Goal: Task Accomplishment & Management: Use online tool/utility

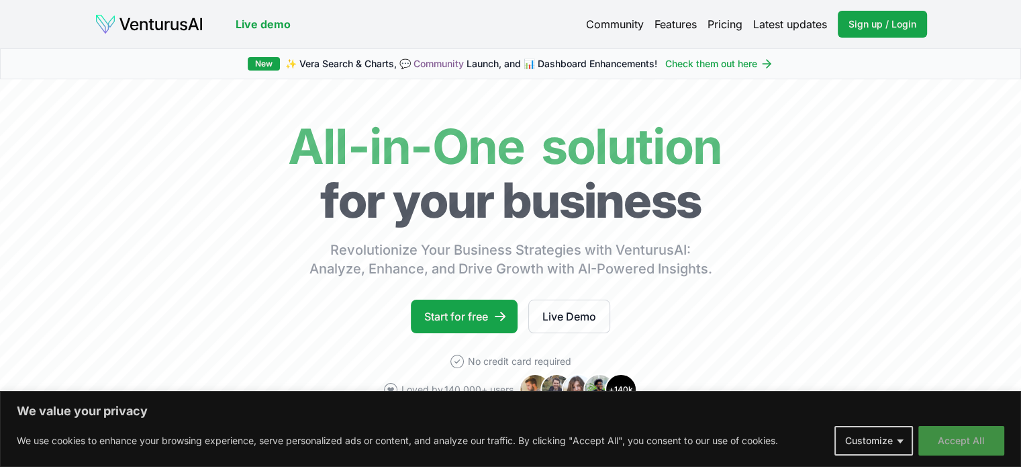
click at [948, 445] on button "Accept All" at bounding box center [962, 441] width 86 height 30
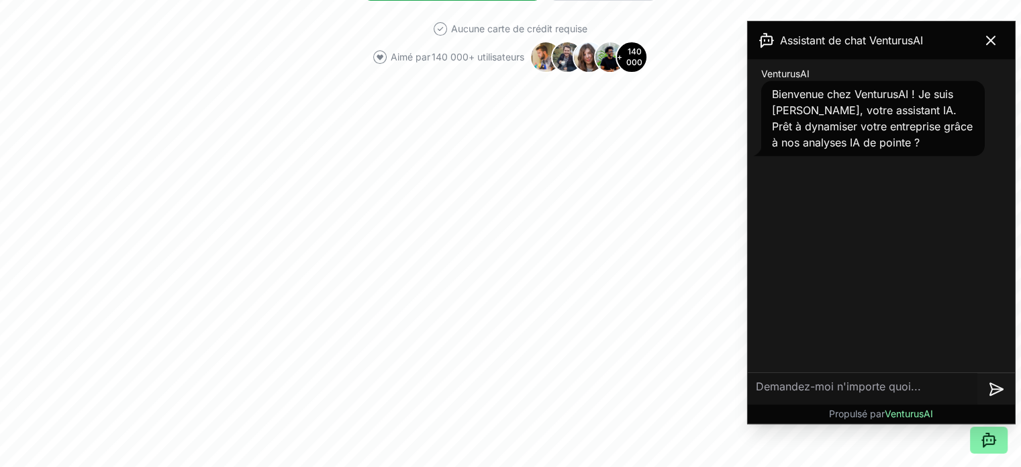
scroll to position [336, 0]
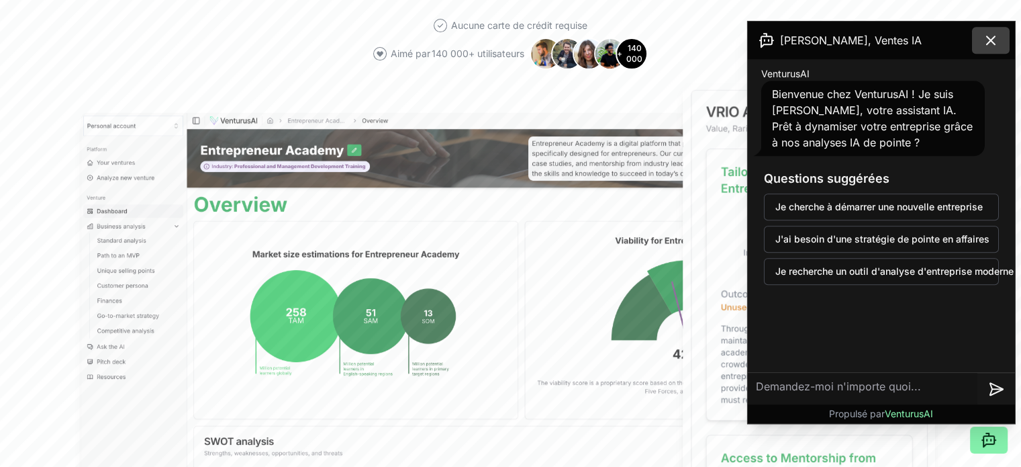
click at [991, 40] on icon at bounding box center [991, 40] width 8 height 8
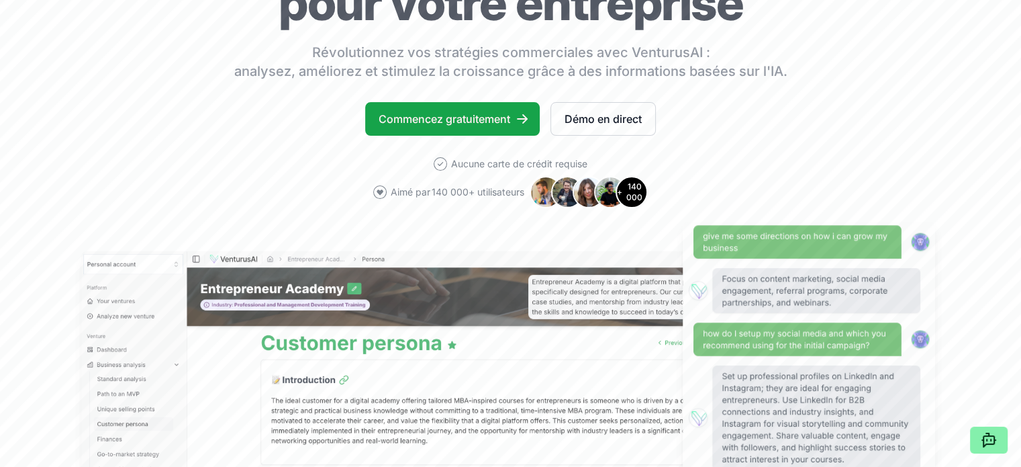
scroll to position [0, 0]
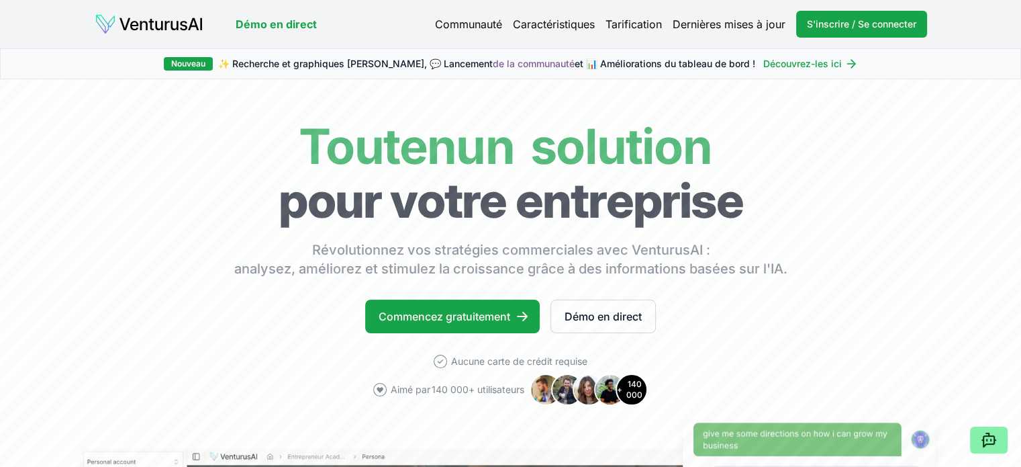
click at [645, 24] on font "Tarification" at bounding box center [634, 23] width 56 height 13
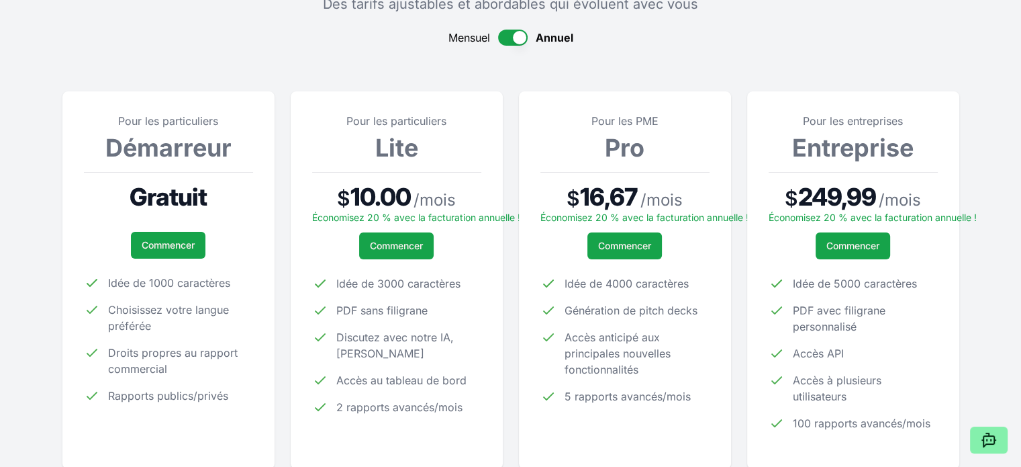
scroll to position [134, 0]
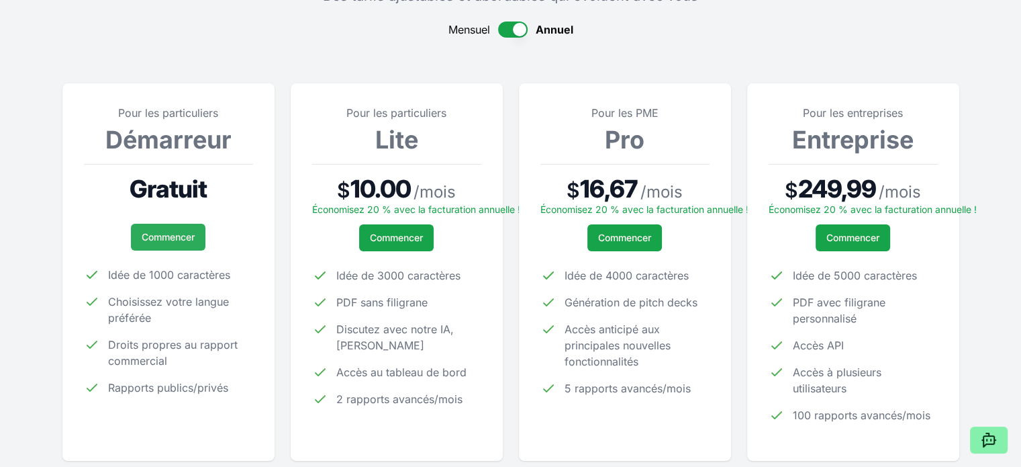
click at [173, 240] on font "Commencer" at bounding box center [168, 236] width 53 height 11
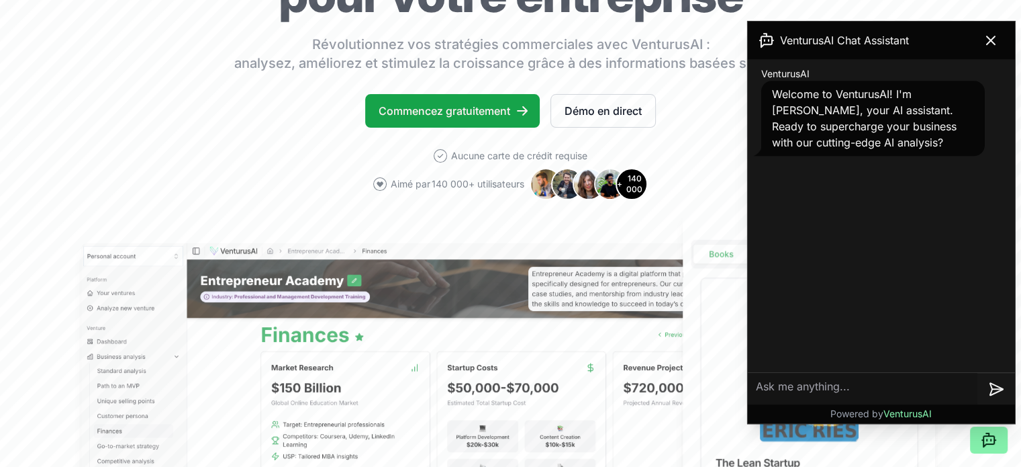
scroll to position [201, 0]
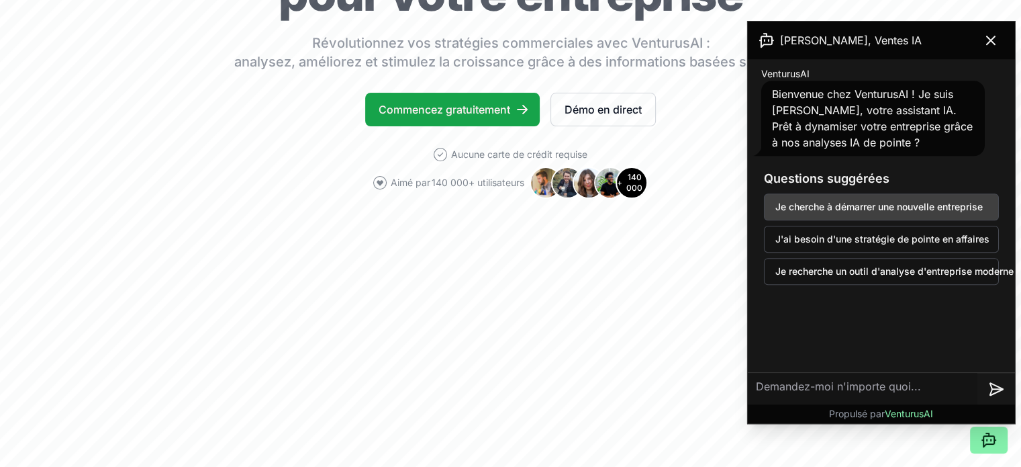
click at [841, 214] on button "Je cherche à démarrer une nouvelle entreprise" at bounding box center [881, 206] width 235 height 27
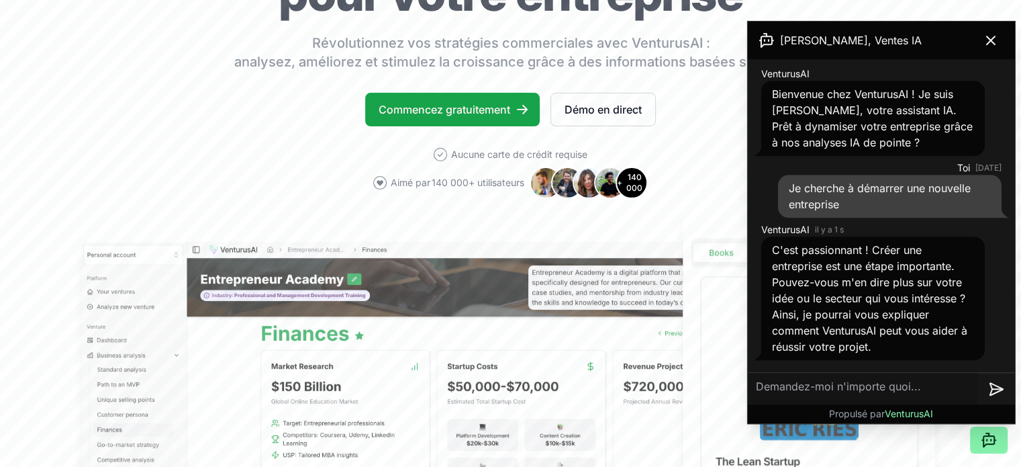
click at [804, 389] on textarea at bounding box center [863, 389] width 230 height 32
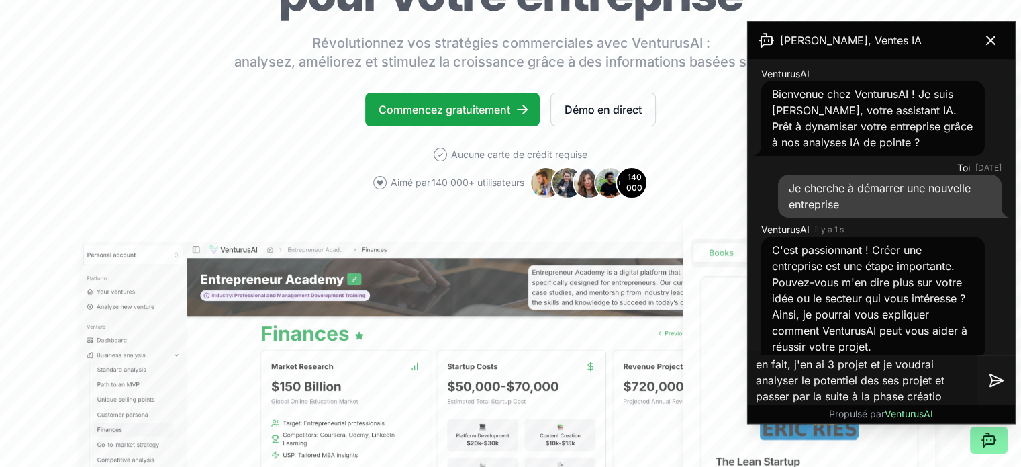
type textarea "en fait, j'en ai 3 projet et je voudrai analyser le potentiel des ses projet et…"
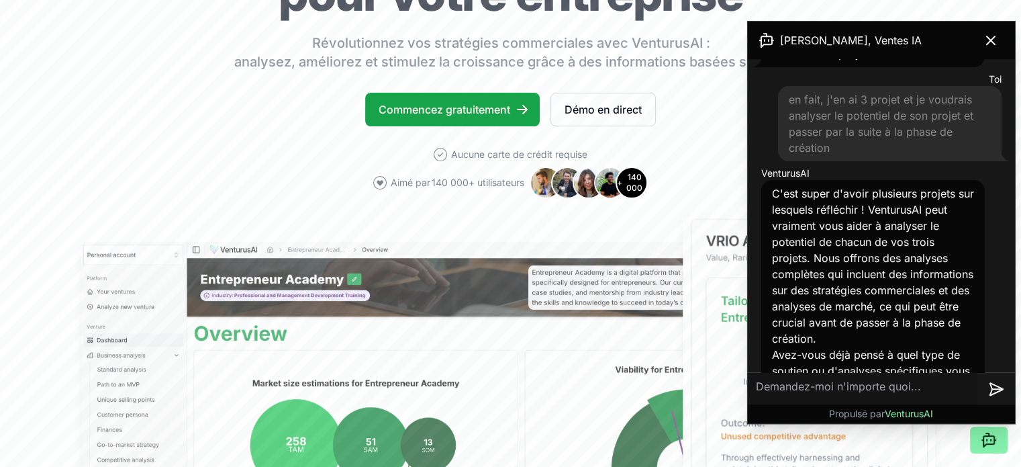
scroll to position [328, 0]
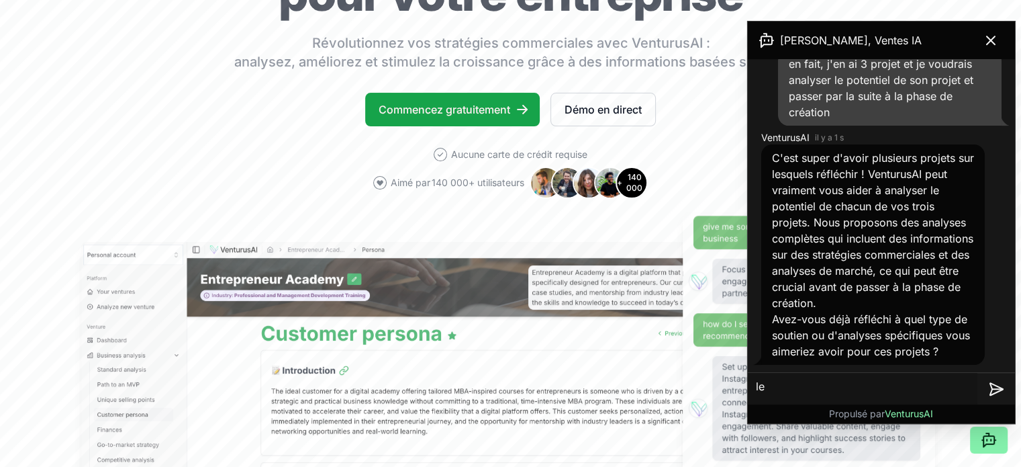
type textarea "l"
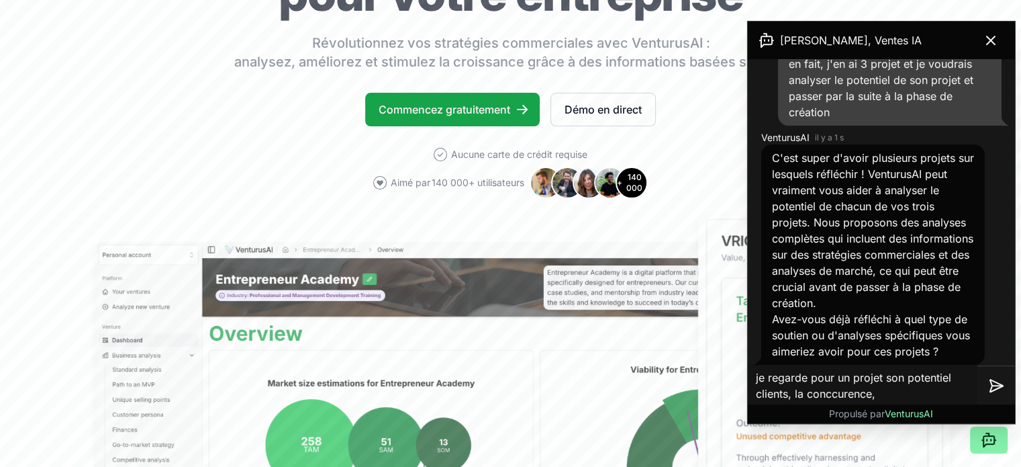
click at [827, 397] on textarea "je regarde pour un projet son potentiel clients, la conccurence," at bounding box center [863, 385] width 230 height 43
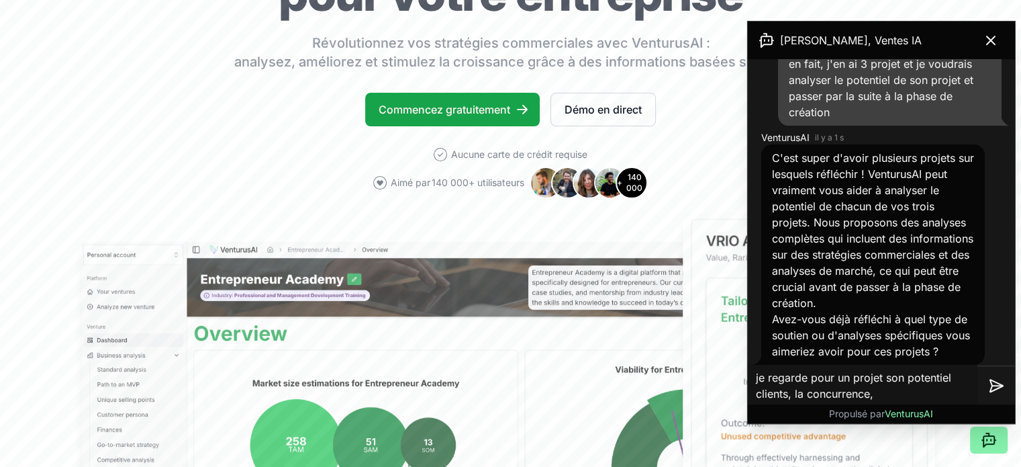
click at [886, 393] on textarea "je regarde pour un projet son potentiel clients, la concurrence," at bounding box center [863, 385] width 230 height 43
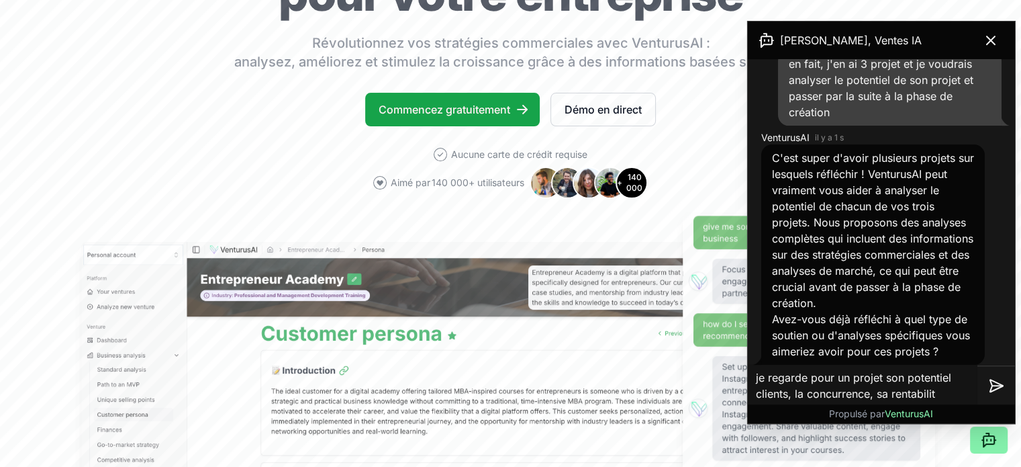
type textarea "je regarde pour un projet son potentiel clients, la concurrence, sa rentabilité"
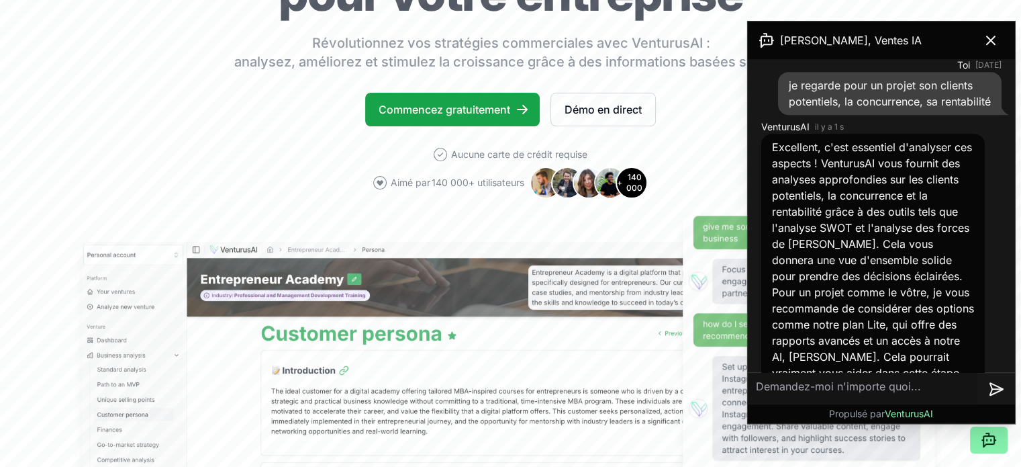
scroll to position [790, 0]
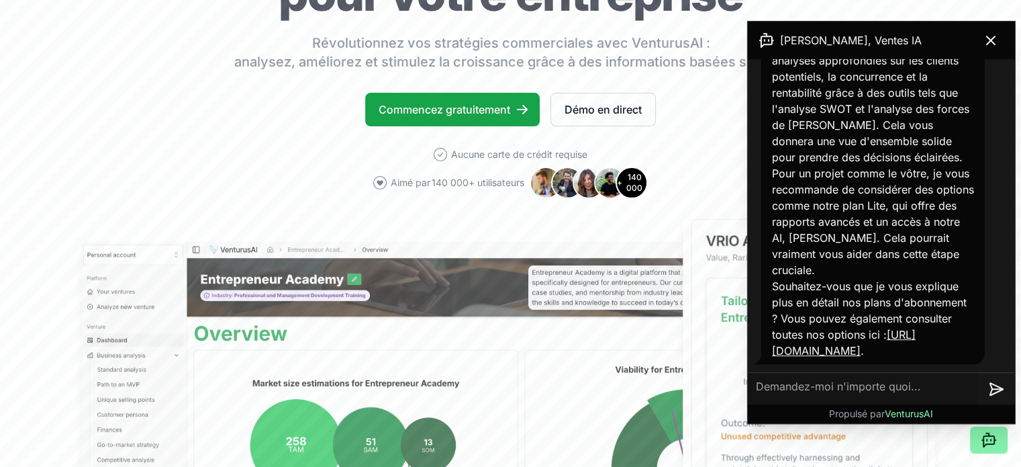
click at [819, 381] on textarea at bounding box center [863, 389] width 230 height 32
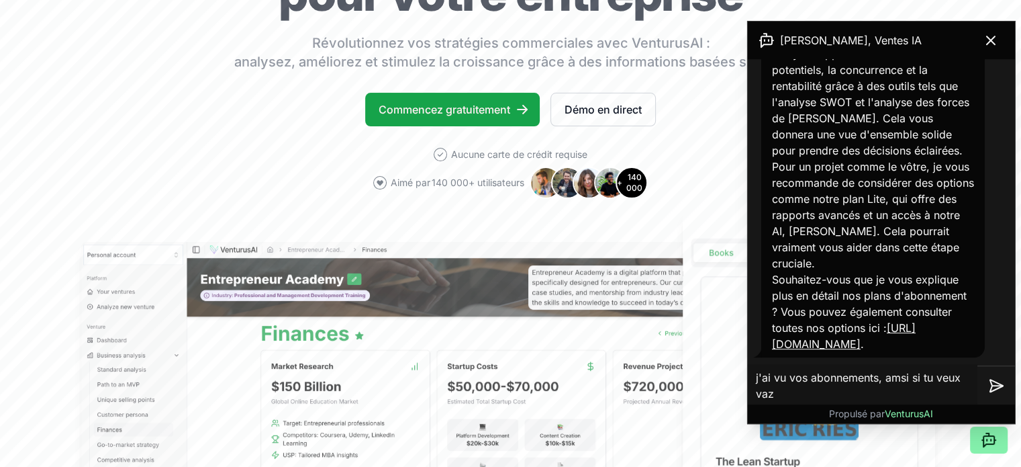
type textarea "j'ai vu vos abonnements, amsi si tu veux vazy"
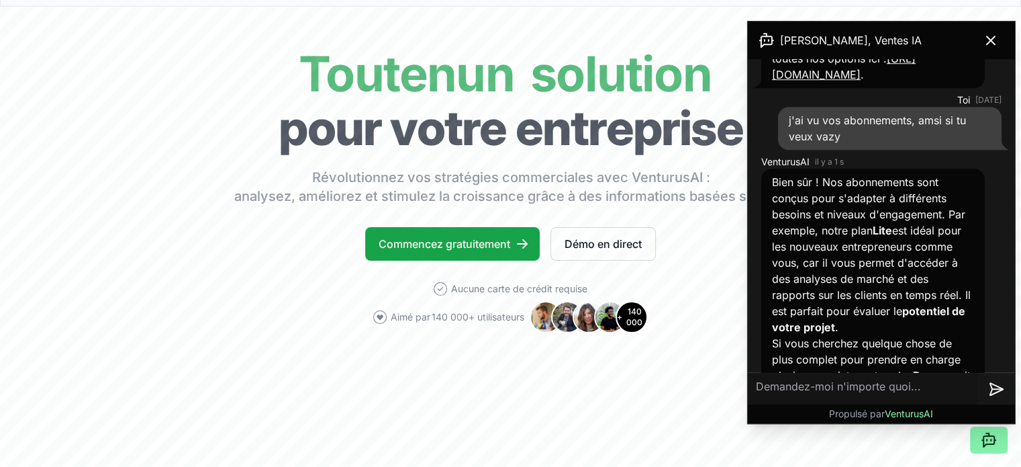
scroll to position [0, 0]
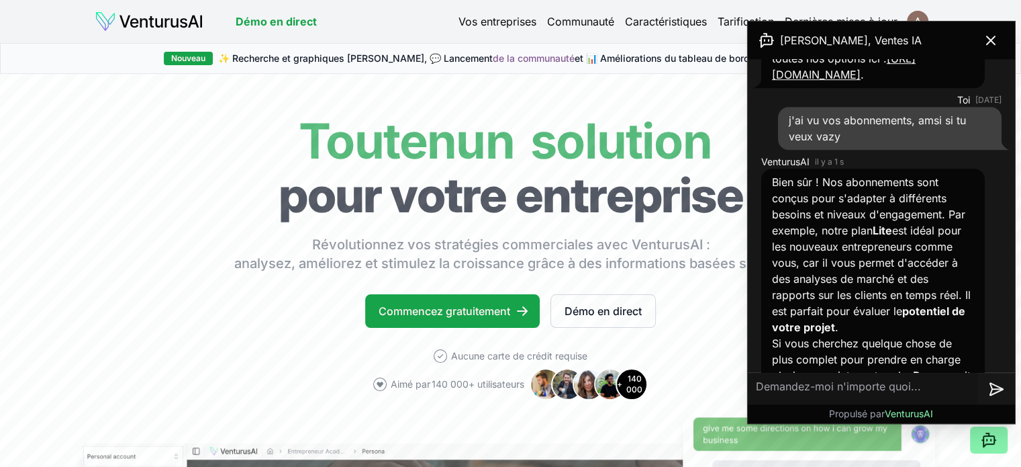
click at [723, 18] on font "Tarification" at bounding box center [746, 21] width 56 height 13
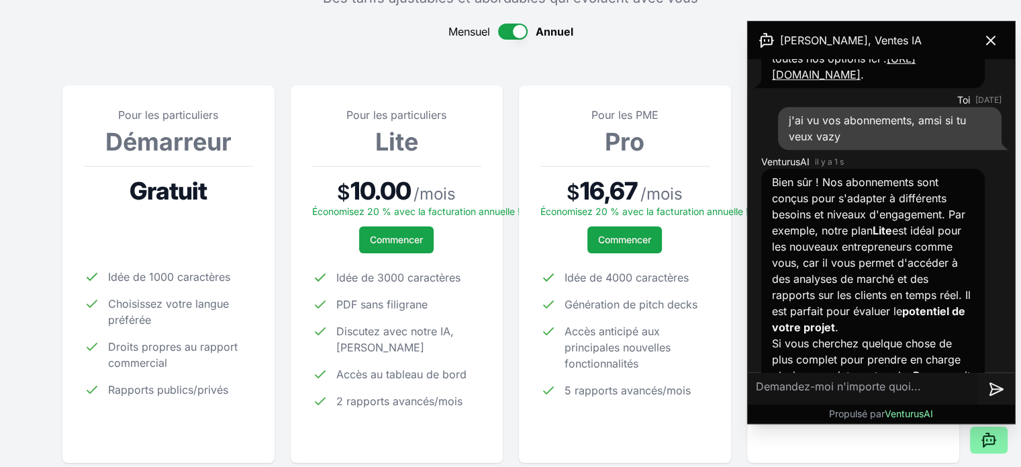
scroll to position [134, 0]
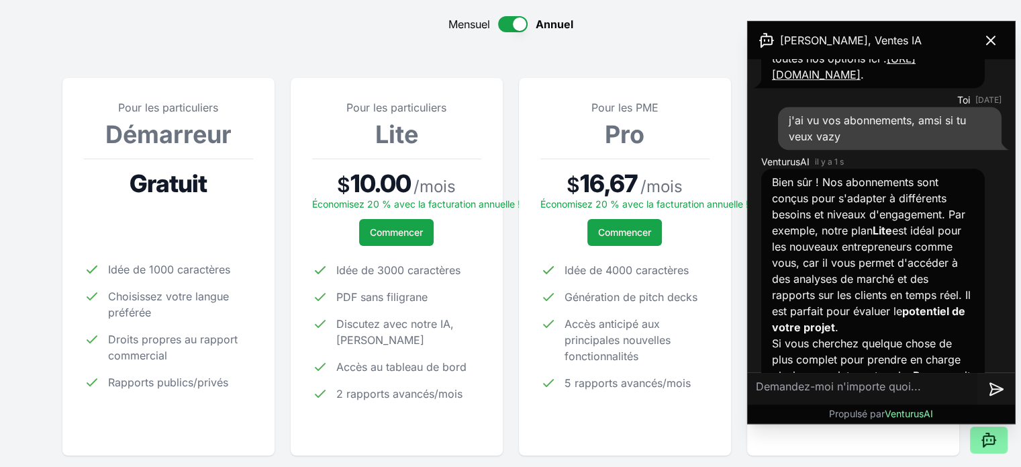
click at [506, 21] on button "button" at bounding box center [513, 24] width 30 height 16
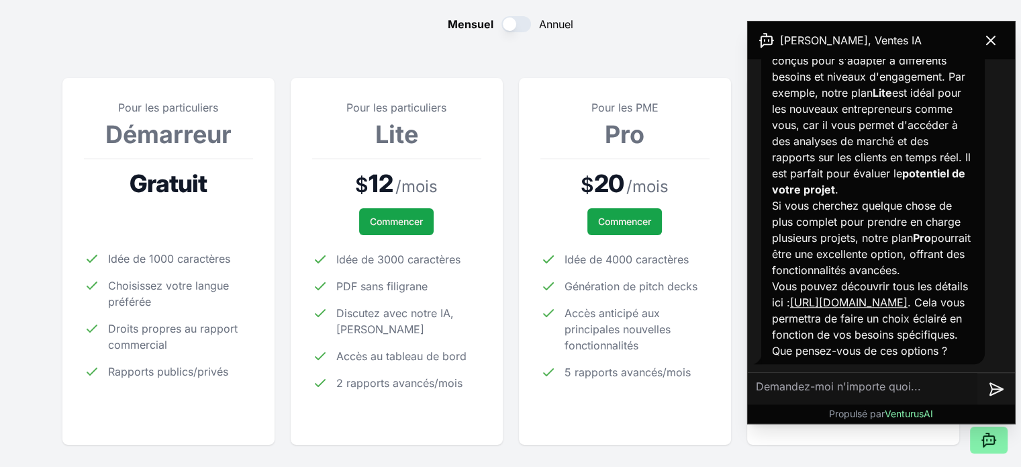
scroll to position [1236, 0]
click at [833, 391] on textarea at bounding box center [863, 389] width 230 height 32
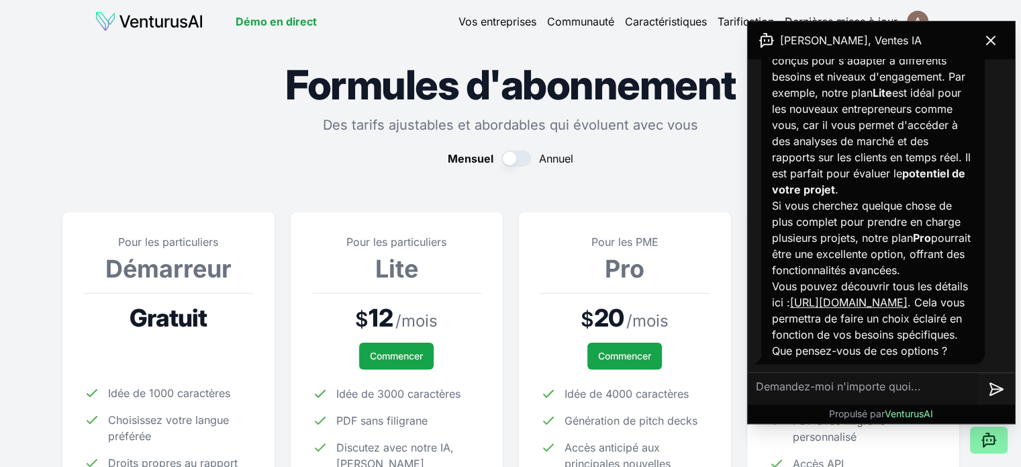
scroll to position [0, 0]
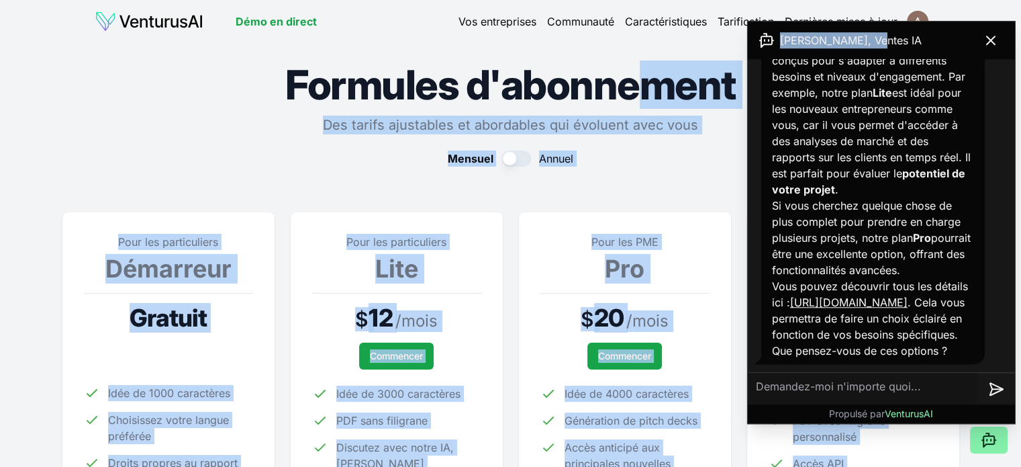
drag, startPoint x: 906, startPoint y: 34, endPoint x: 654, endPoint y: 42, distance: 252.6
click at [654, 42] on body "Nous respectons votre vie privée Nous utilisons des cookies pour améliorer votr…" at bounding box center [510, 233] width 1021 height 467
click at [906, 26] on div "Andrew, Ventes IA" at bounding box center [881, 40] width 267 height 38
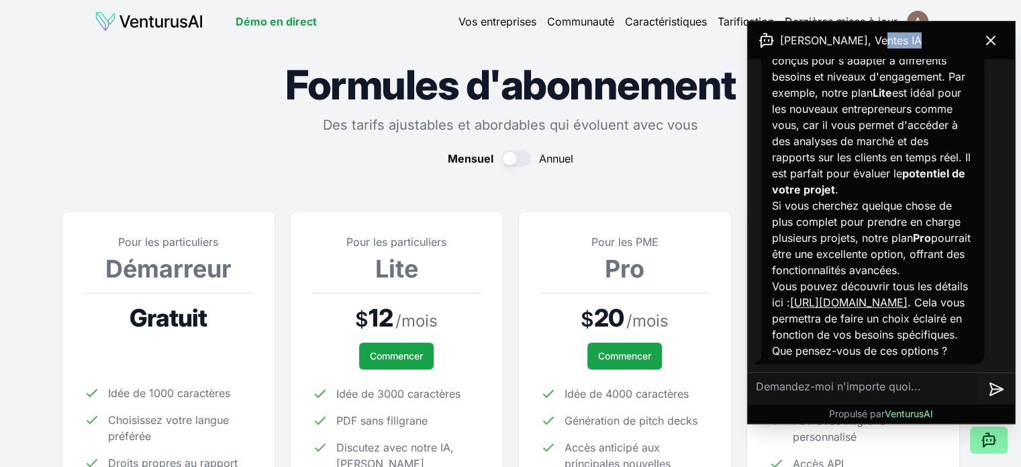
drag, startPoint x: 909, startPoint y: 26, endPoint x: 953, endPoint y: 30, distance: 45.2
click at [953, 30] on div "Andrew, Ventes IA" at bounding box center [881, 40] width 267 height 38
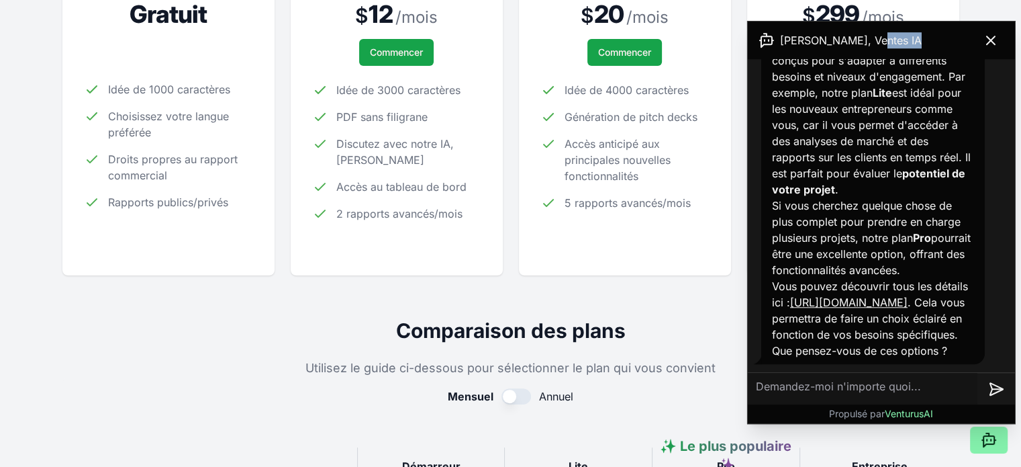
scroll to position [218, 0]
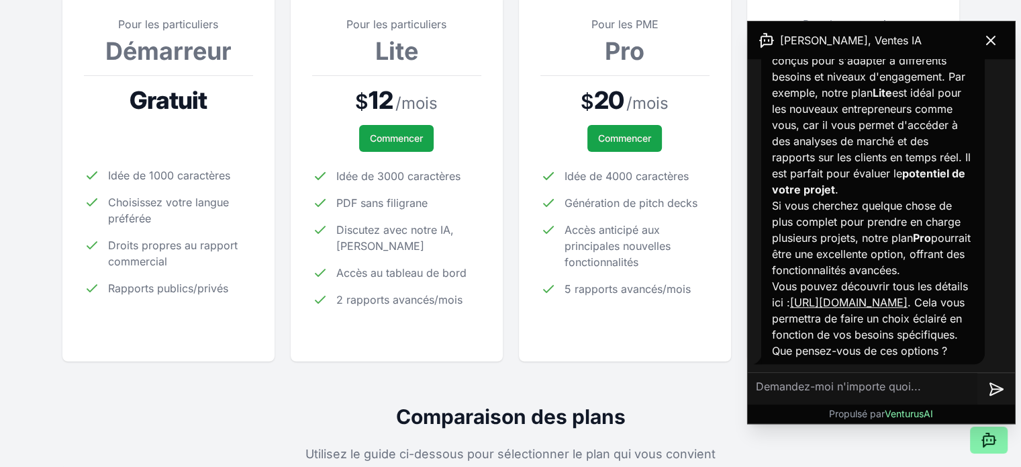
click at [820, 388] on textarea at bounding box center [863, 389] width 230 height 32
click at [821, 387] on textarea "pour labonnement lite" at bounding box center [863, 389] width 230 height 32
click at [893, 379] on textarea "pour l'abonnement lite" at bounding box center [863, 389] width 230 height 32
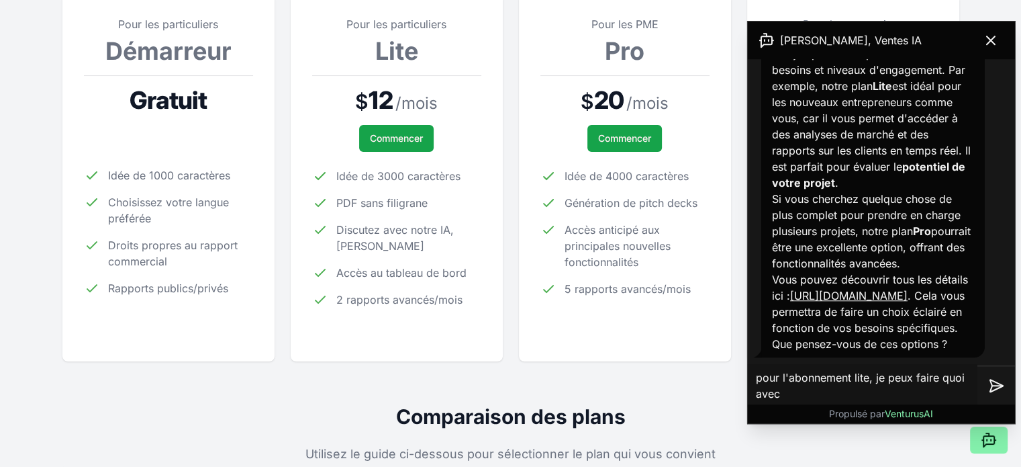
type textarea "pour l'abonnement lite, je peux faire quoi avec?"
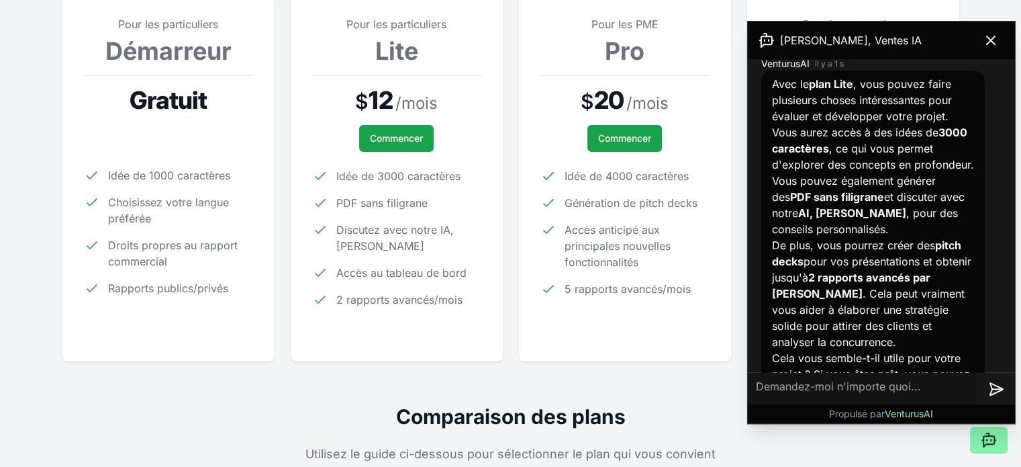
scroll to position [1666, 0]
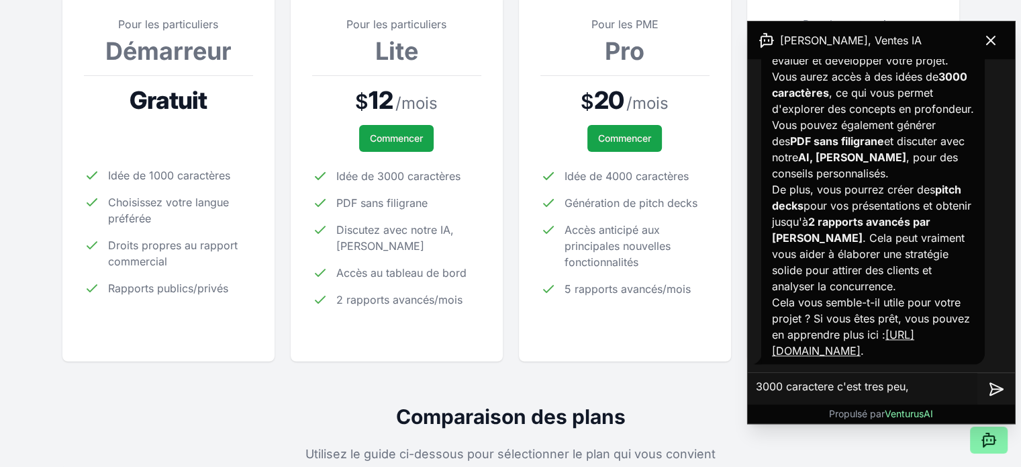
click at [812, 383] on textarea "3000 caractere c'est tres peu," at bounding box center [863, 389] width 230 height 32
click at [883, 388] on textarea "3000 caractères c'est tres peu," at bounding box center [863, 389] width 230 height 32
click at [925, 386] on textarea "3000 caractères c'est très peu," at bounding box center [863, 389] width 230 height 32
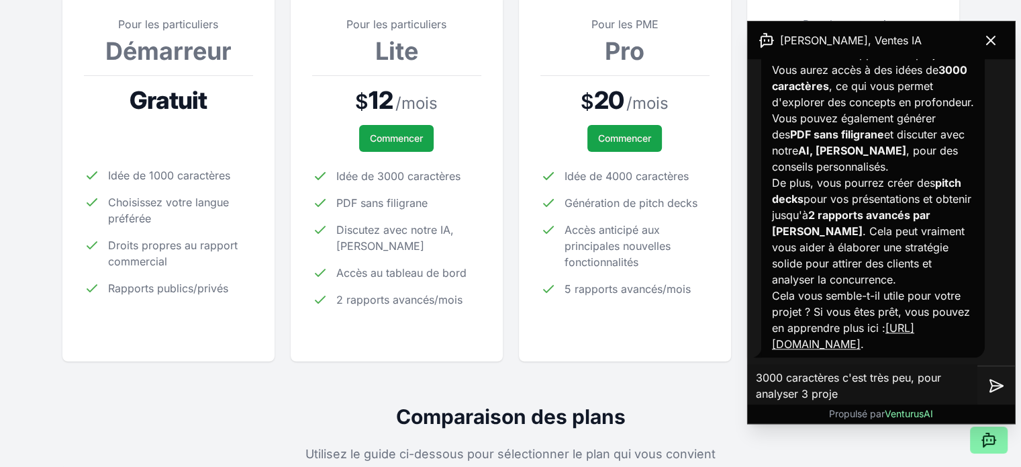
type textarea "3000 caractères c'est très peu, pour analyser 3 projet"
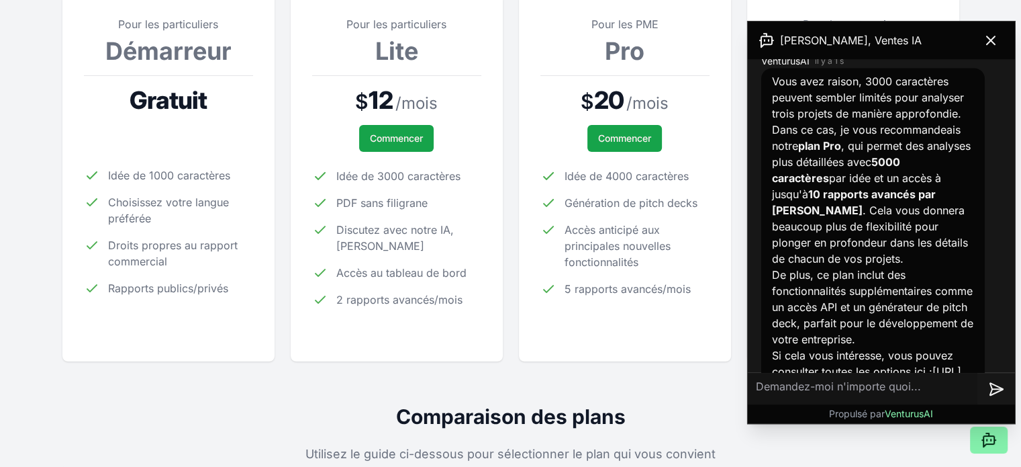
scroll to position [2112, 0]
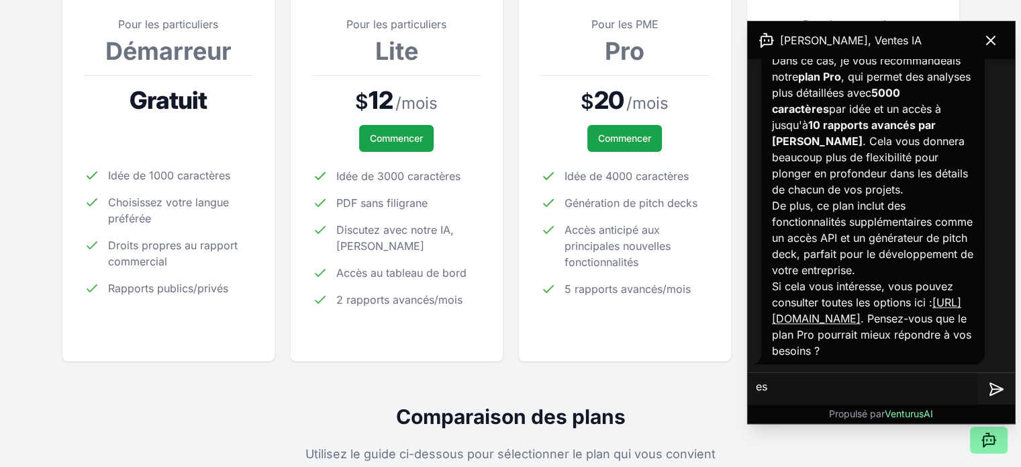
type textarea "e"
click at [880, 387] on textarea "mes projet seront à realiser en suisse" at bounding box center [863, 389] width 230 height 32
type textarea "mes projet seront à réaliser en suisse"
click at [951, 389] on textarea "mes projet seront à réaliser en suisse" at bounding box center [863, 389] width 230 height 32
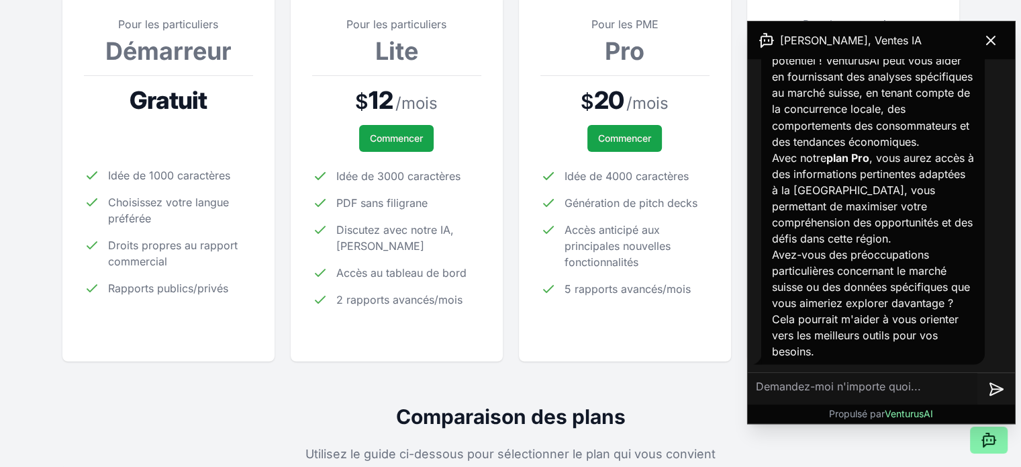
scroll to position [2439, 0]
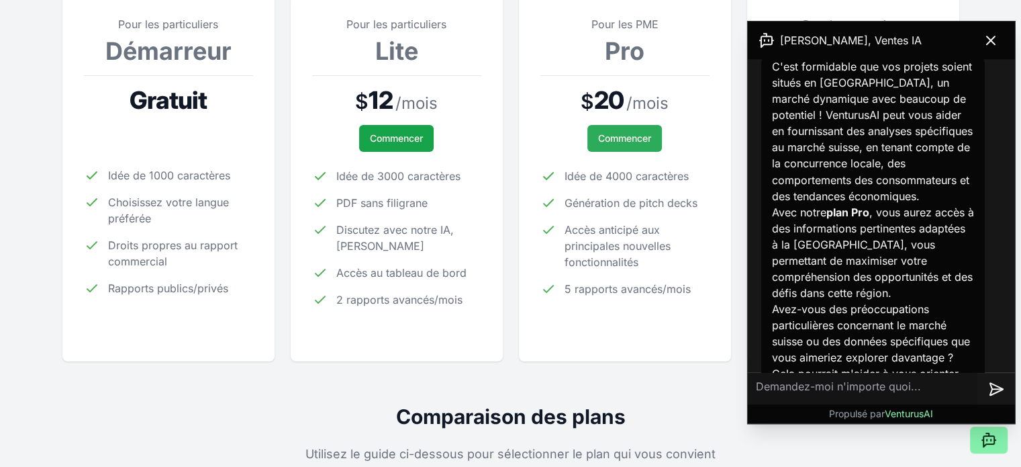
click at [631, 136] on font "Commencer" at bounding box center [624, 137] width 53 height 11
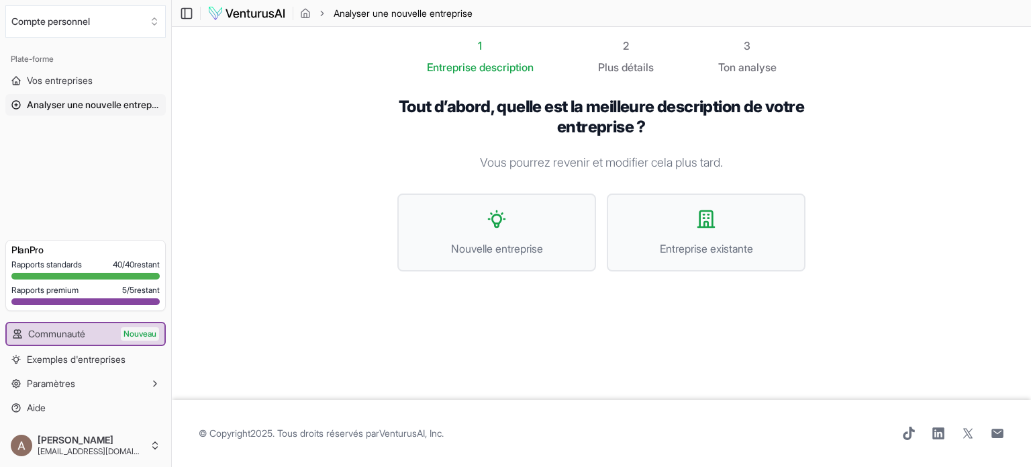
click at [765, 366] on div "1 Entreprise description 2 Plus détails 3 Ton analyse Tout d’abord, quelle est …" at bounding box center [601, 213] width 451 height 351
click at [505, 250] on font "Nouvelle entreprise" at bounding box center [497, 248] width 92 height 13
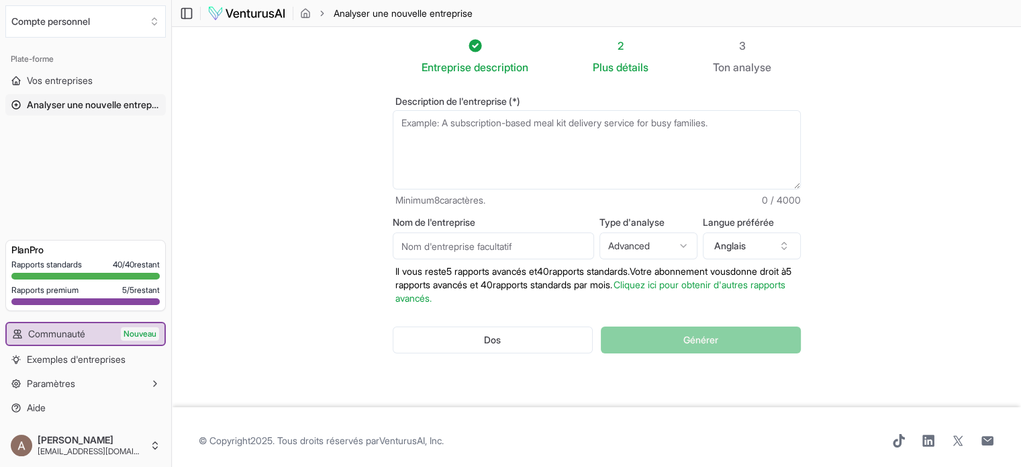
click at [430, 128] on textarea "Description de l'entreprise (*)" at bounding box center [597, 149] width 408 height 79
type textarea "c"
click at [446, 126] on textarea "Description de l'entreprise (*)" at bounding box center [597, 149] width 408 height 79
paste textarea "Loremi Dolors Ametc A-Elits Doeiusmodtem – Incidid ut laboreet dolorema 1. Aliq…"
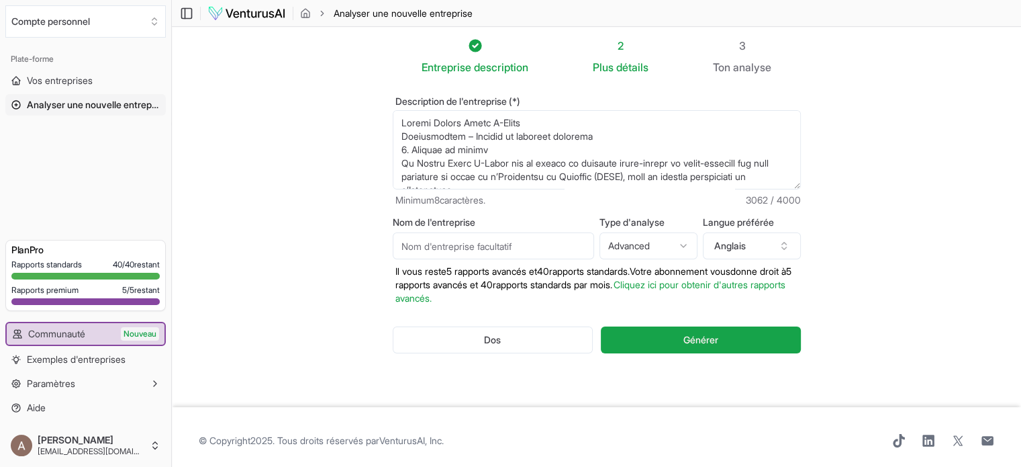
scroll to position [893, 0]
type textarea "Loremi Dolors Ametc A-Elits Doeiusmodtem – Incidid ut laboreet dolorema 1. Aliq…"
click at [511, 244] on input "Nom de l'entreprise" at bounding box center [493, 245] width 201 height 27
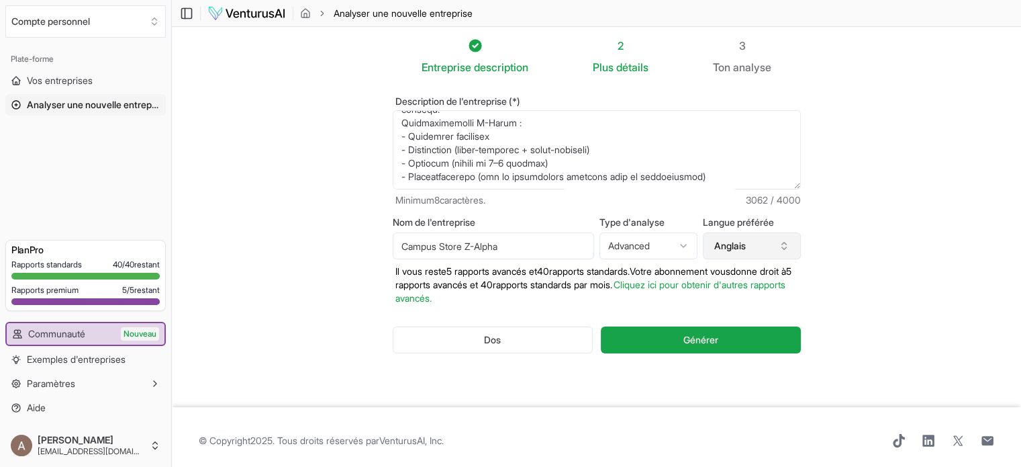
type input "Campus Store Z-Alpha"
click at [779, 244] on icon "button" at bounding box center [784, 245] width 11 height 11
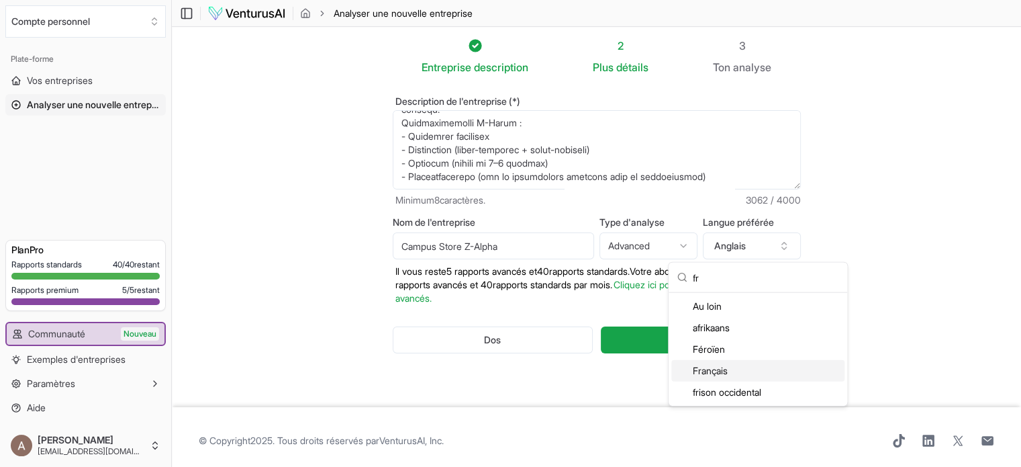
type input "fr"
click at [708, 369] on font "Français" at bounding box center [710, 370] width 35 height 11
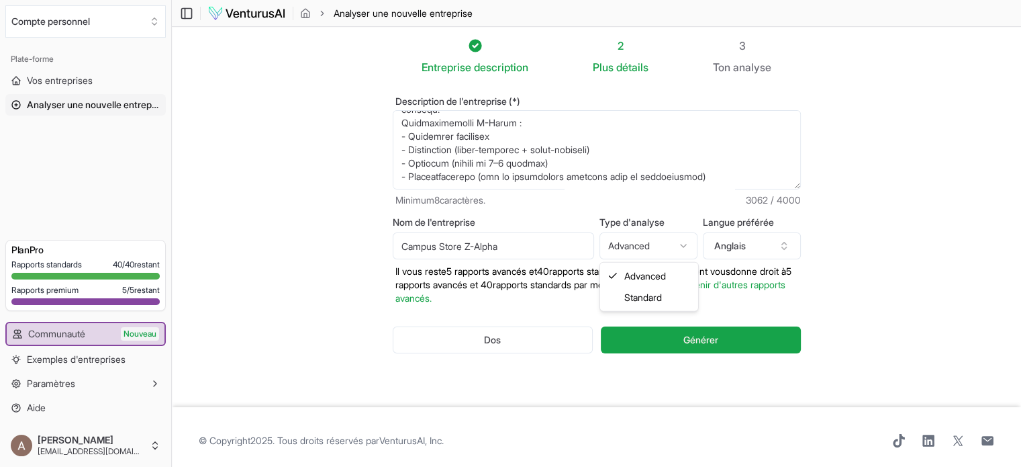
click at [647, 244] on html "Nous respectons votre vie privée Nous utilisons des cookies pour améliorer votr…" at bounding box center [510, 233] width 1021 height 467
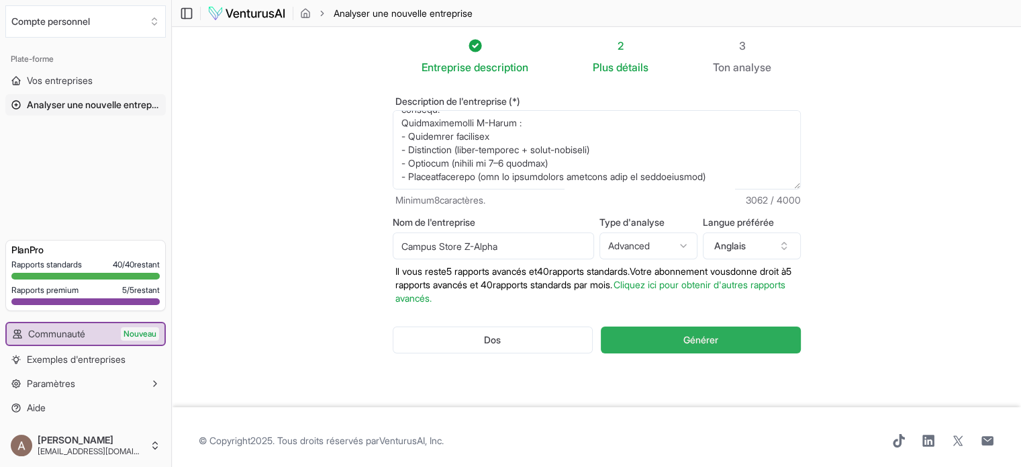
click at [682, 340] on button "Générer" at bounding box center [700, 339] width 199 height 27
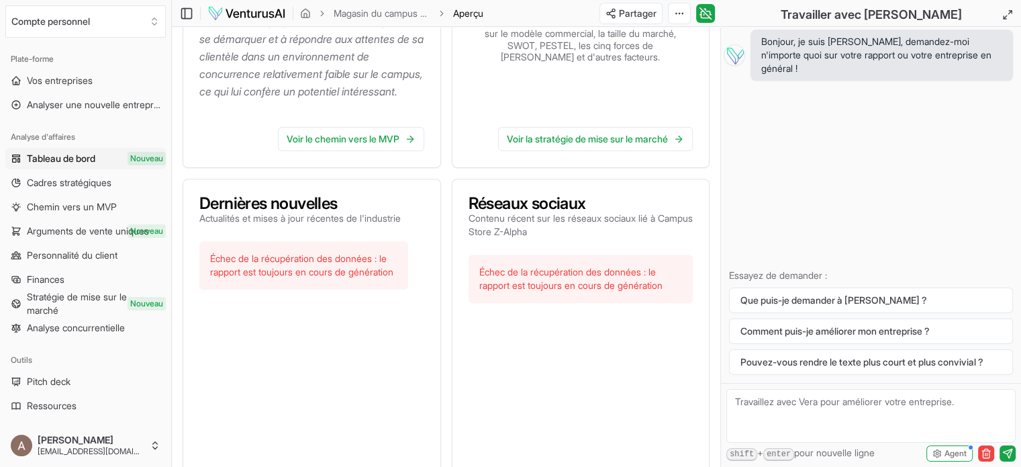
scroll to position [486, 0]
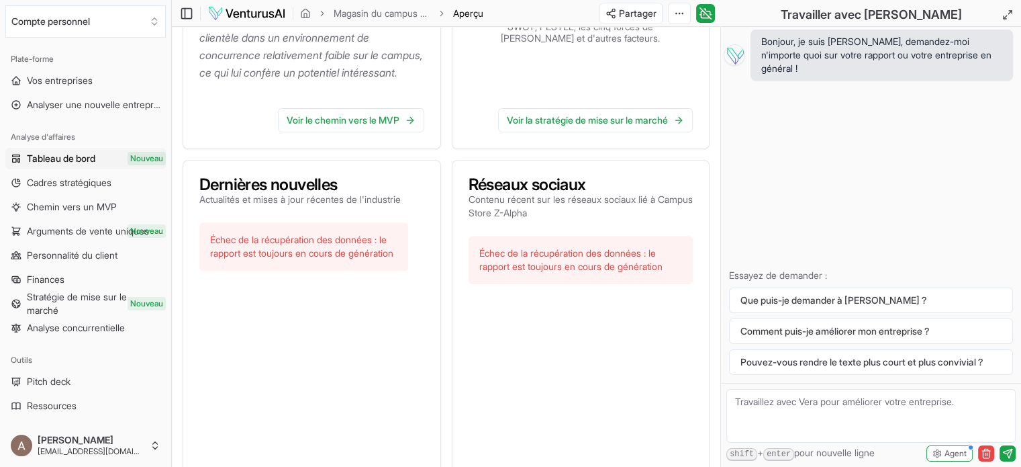
click at [299, 259] on font "Échec de la récupération des données : le rapport est toujours en cours de géné…" at bounding box center [301, 246] width 183 height 25
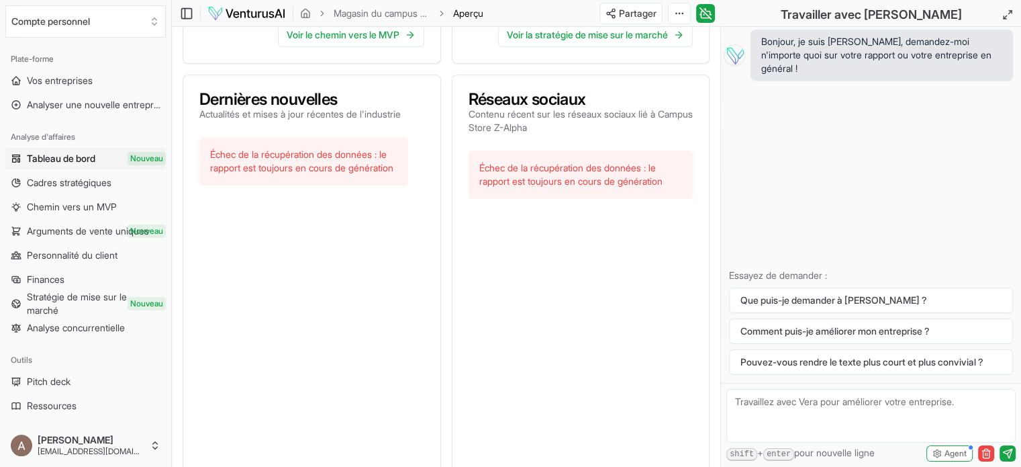
scroll to position [553, 0]
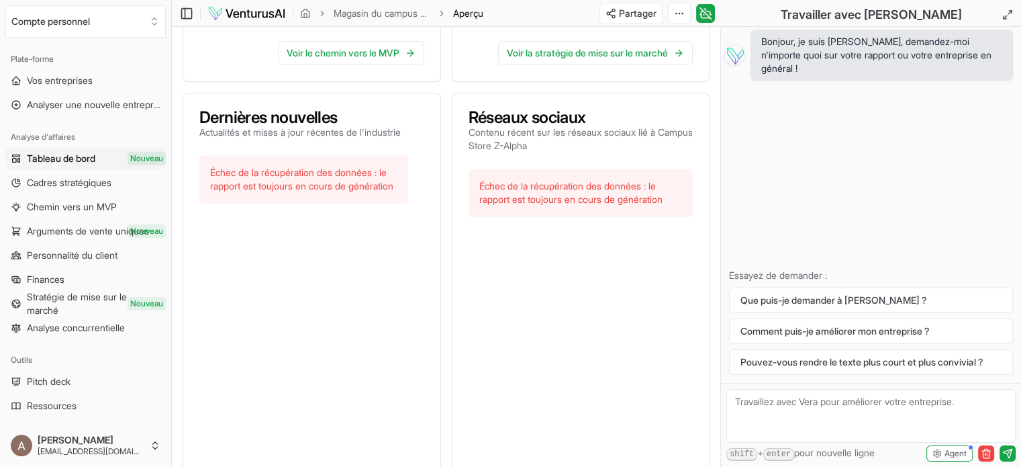
click at [530, 205] on font "Échec de la récupération des données : le rapport est toujours en cours de géné…" at bounding box center [570, 192] width 183 height 25
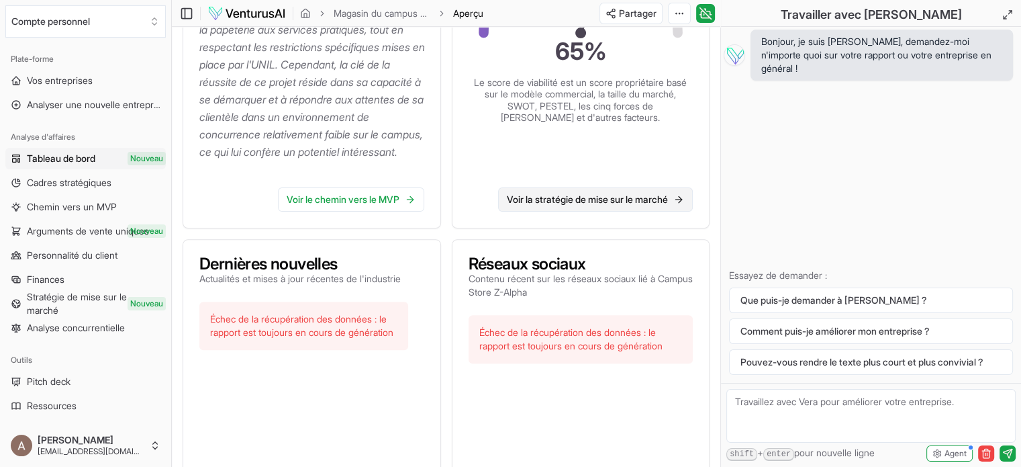
scroll to position [352, 0]
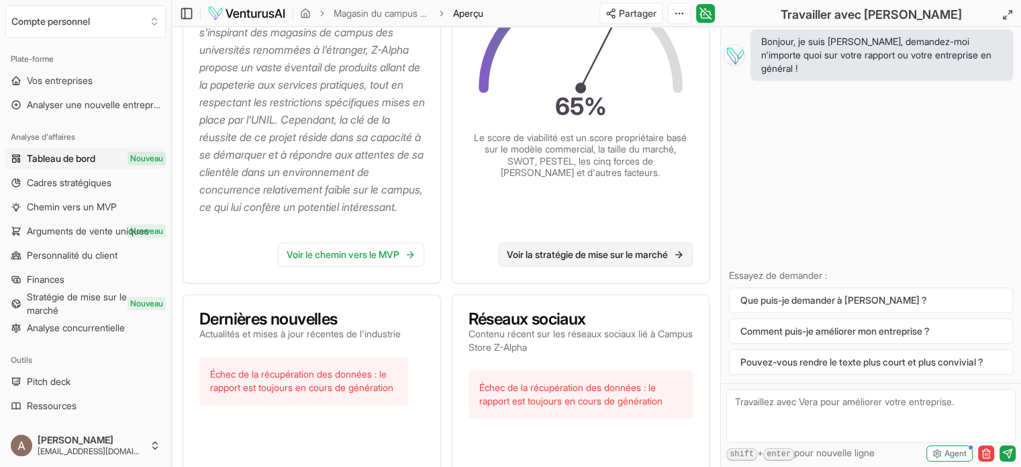
click at [567, 260] on font "Voir la stratégie de mise sur le marché" at bounding box center [587, 253] width 161 height 11
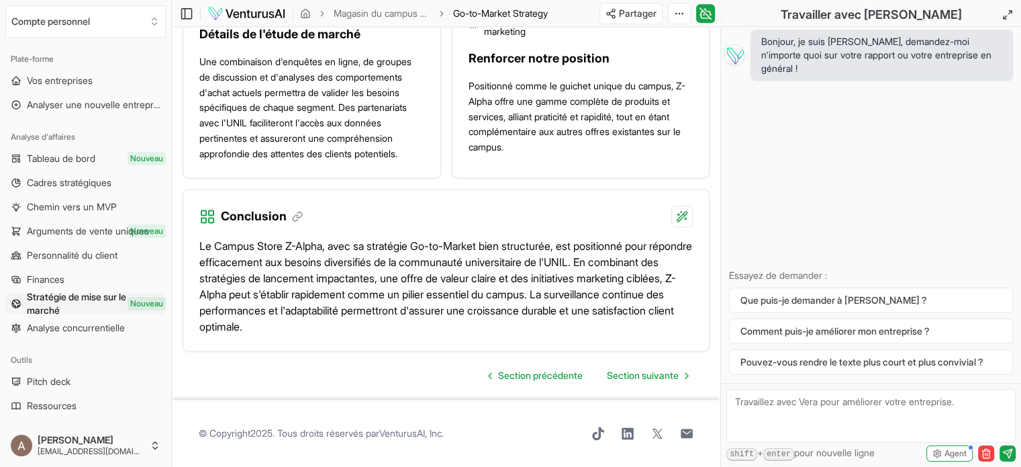
scroll to position [1880, 0]
click at [626, 381] on font "Section suivante" at bounding box center [643, 374] width 72 height 11
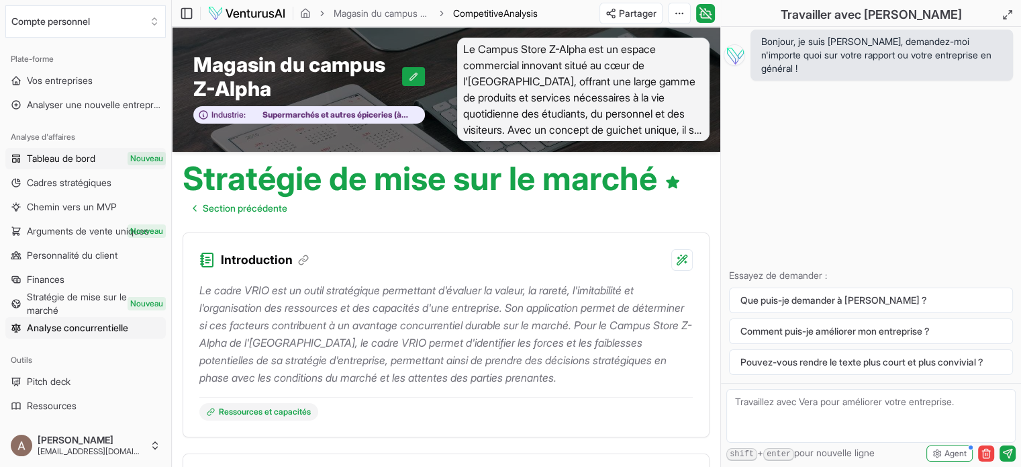
click at [132, 158] on font "Nouveau" at bounding box center [146, 158] width 33 height 10
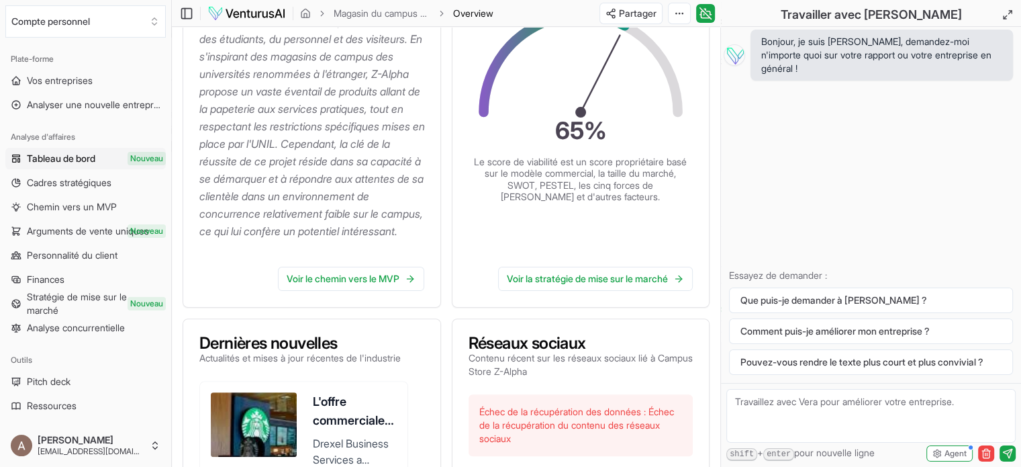
scroll to position [336, 0]
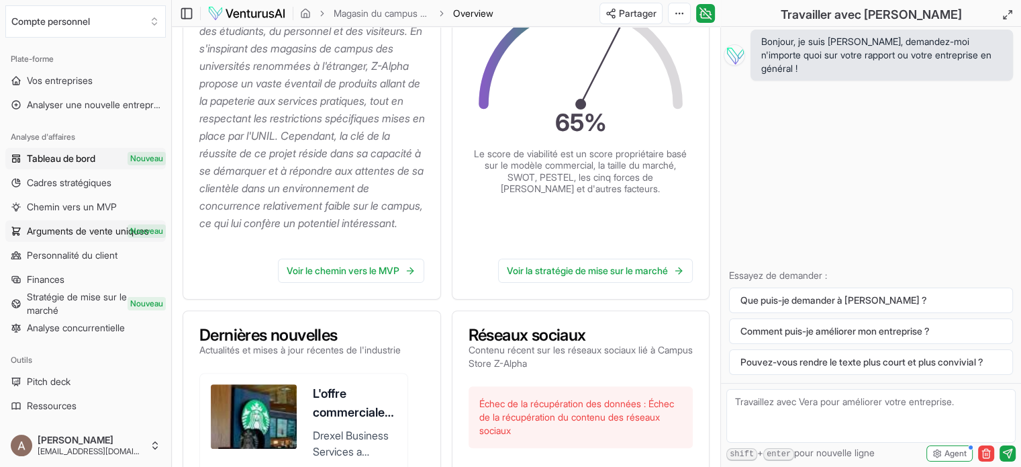
click at [130, 226] on font "Nouveau" at bounding box center [146, 231] width 33 height 10
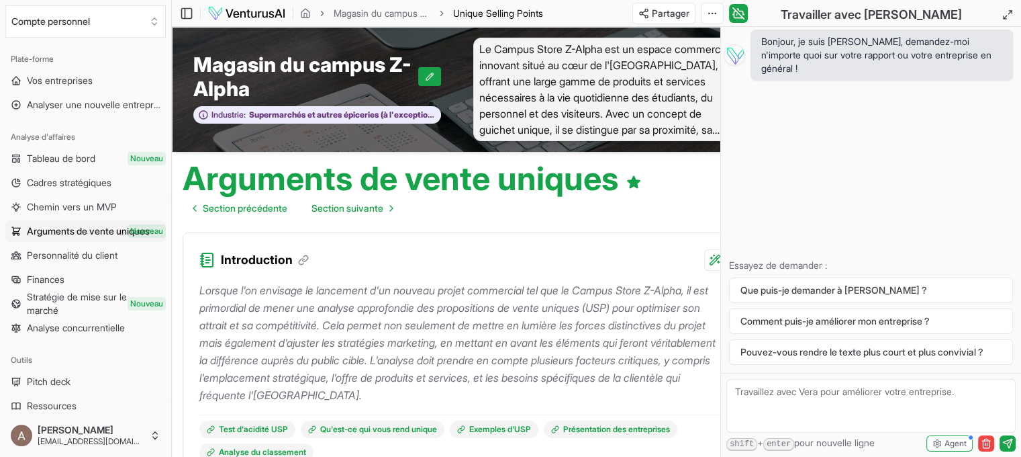
click at [332, 336] on font "Lorsque l'on envisage le lancement d'un nouveau projet commercial tel que le Ca…" at bounding box center [457, 342] width 516 height 118
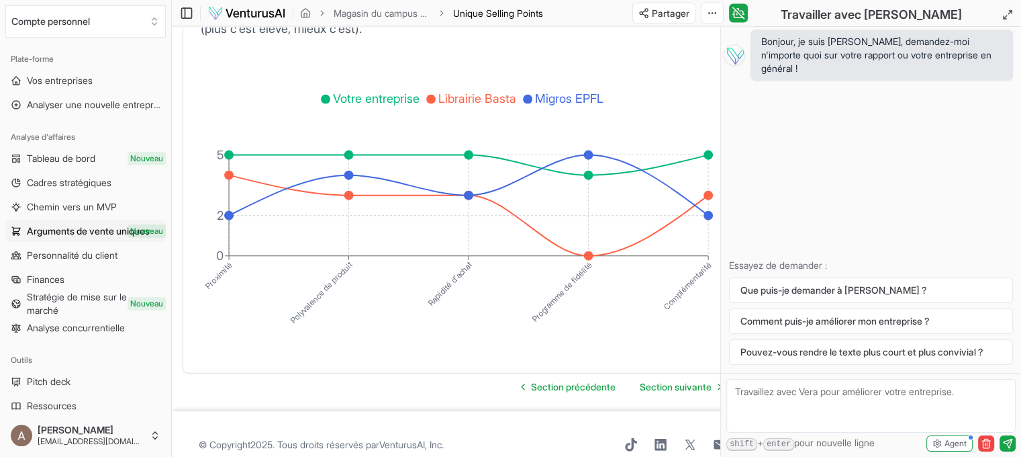
scroll to position [3034, 0]
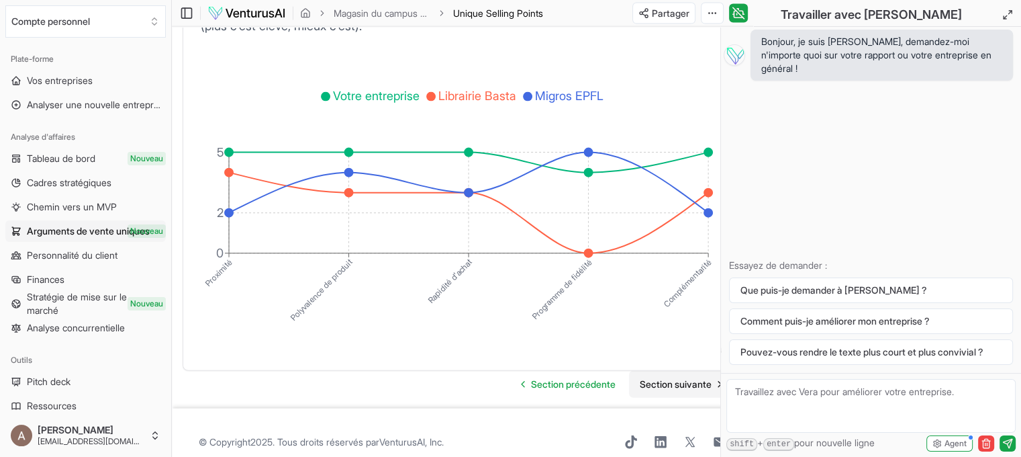
click at [693, 378] on font "Section suivante" at bounding box center [676, 383] width 72 height 11
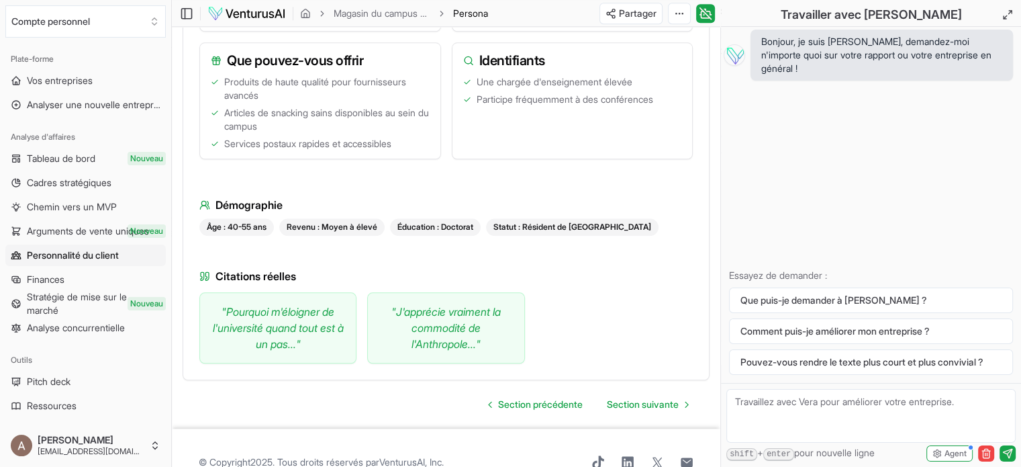
scroll to position [1470, 0]
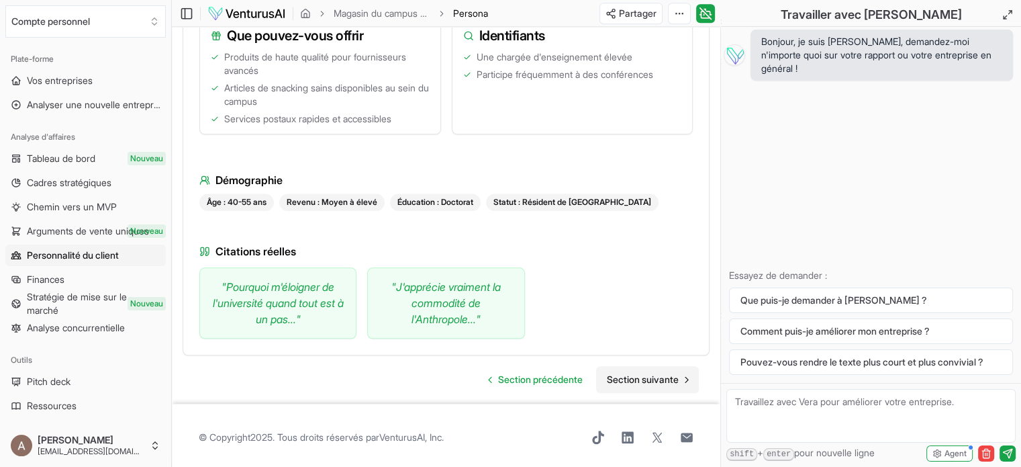
click at [626, 373] on font "Section suivante" at bounding box center [643, 378] width 72 height 11
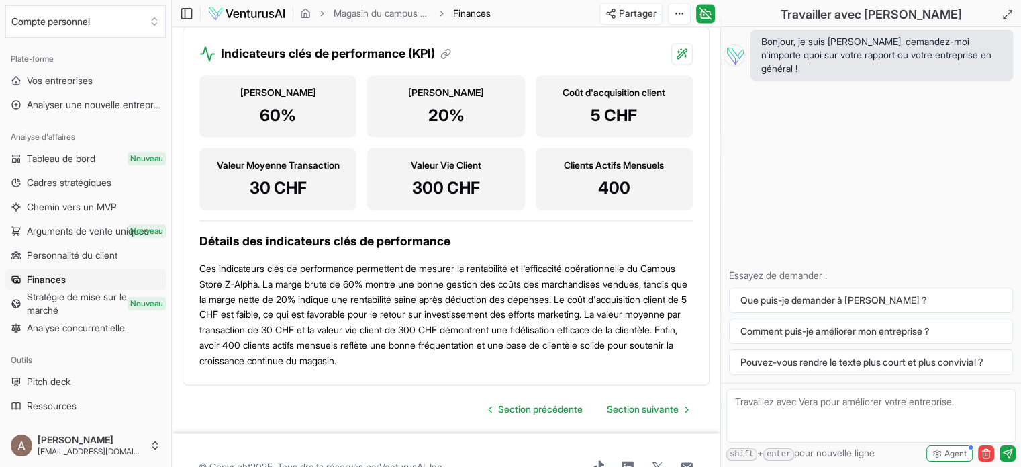
scroll to position [2014, 0]
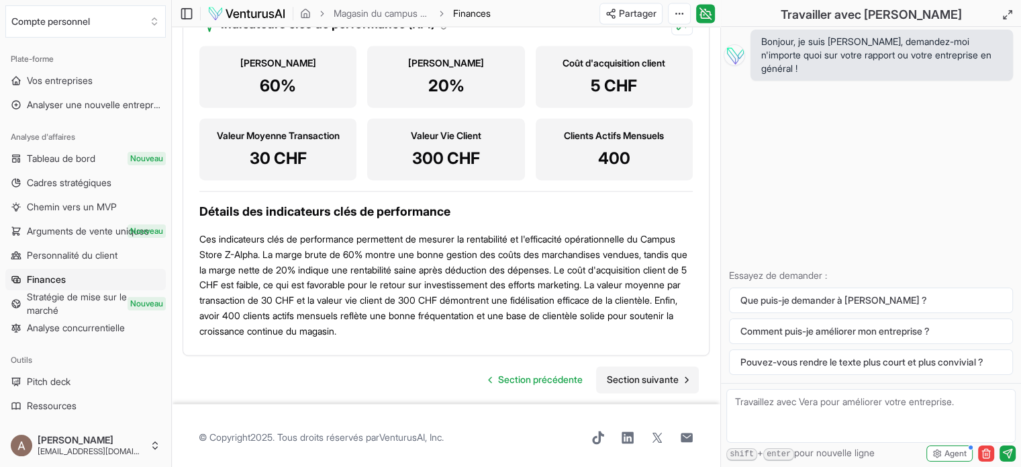
click at [633, 385] on font "Section suivante" at bounding box center [643, 378] width 72 height 11
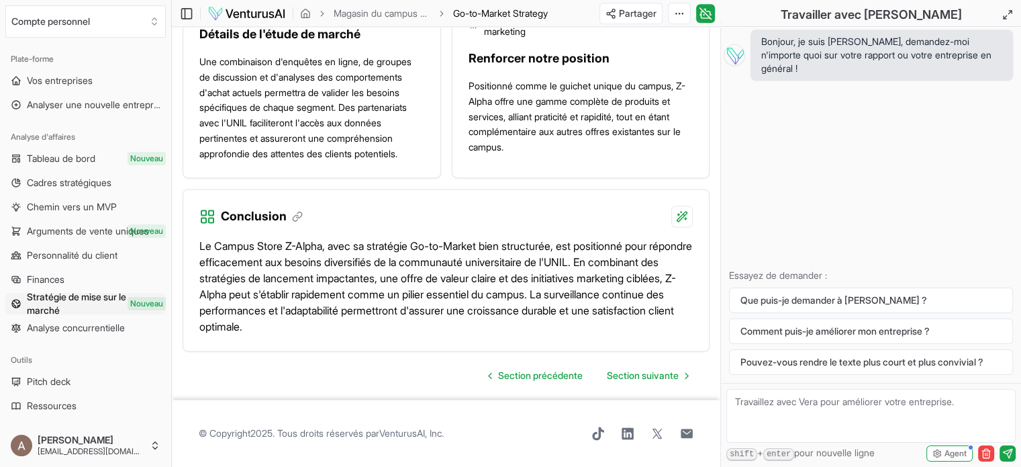
scroll to position [1924, 0]
click at [620, 377] on font "Section suivante" at bounding box center [643, 374] width 72 height 11
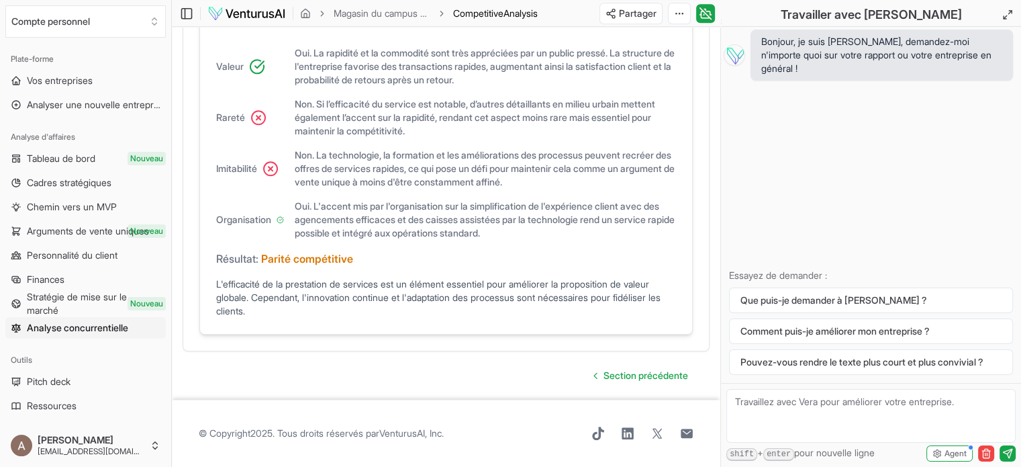
scroll to position [1434, 0]
click at [54, 279] on font "Finances" at bounding box center [46, 278] width 38 height 11
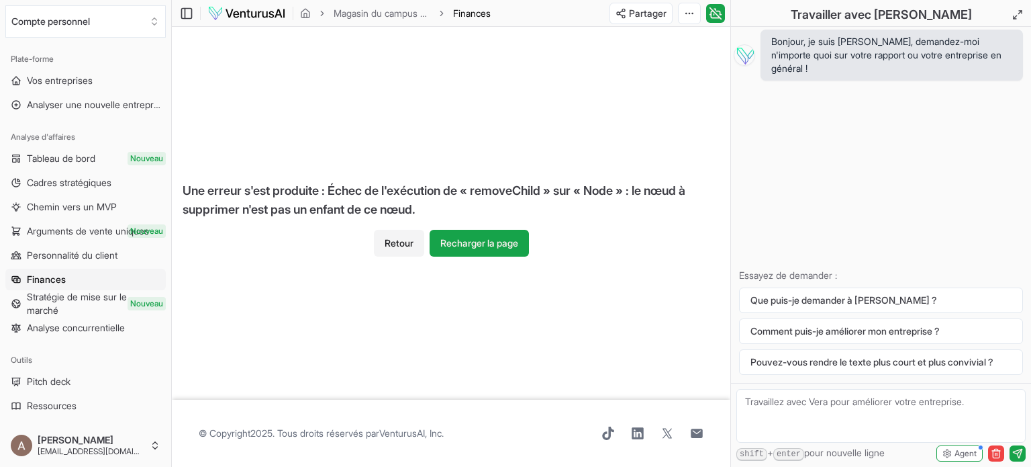
click at [48, 276] on font "Finances" at bounding box center [46, 278] width 39 height 11
click at [500, 241] on font "Recharger la page" at bounding box center [479, 242] width 78 height 11
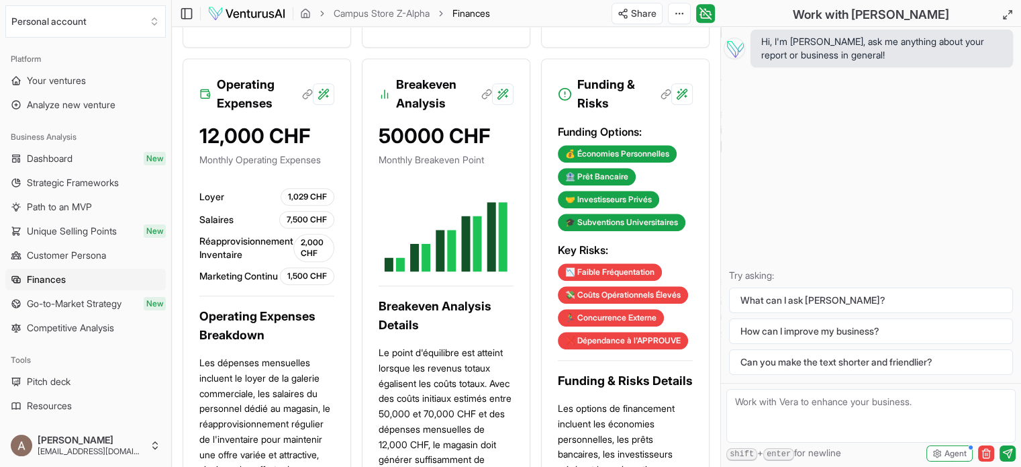
scroll to position [1142, 0]
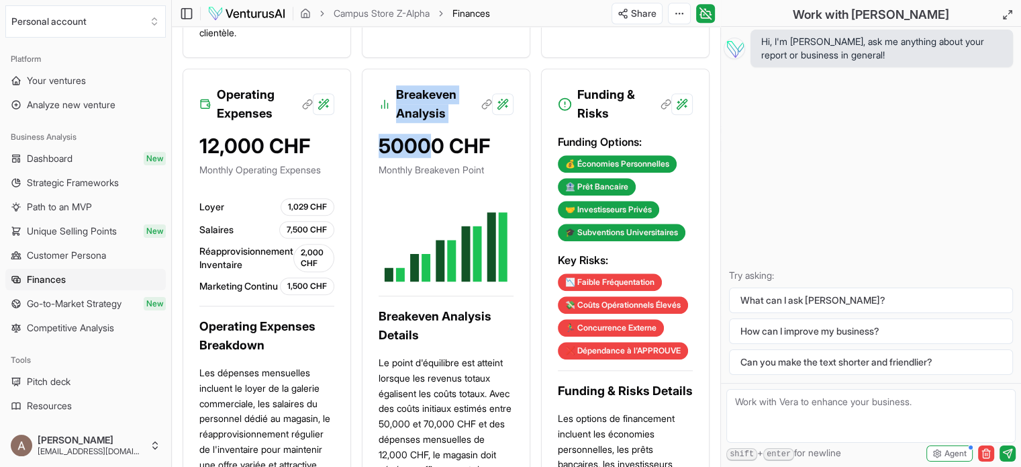
drag, startPoint x: 397, startPoint y: 120, endPoint x: 435, endPoint y: 154, distance: 51.8
click at [435, 154] on div "Breakeven Analysis 50000 CHF Monthly Breakeven Point Breakeven Analysis Details…" at bounding box center [446, 431] width 169 height 726
click at [433, 158] on div "50000 CHF" at bounding box center [446, 146] width 135 height 24
click at [405, 177] on p "Monthly Breakeven Point" at bounding box center [446, 169] width 135 height 13
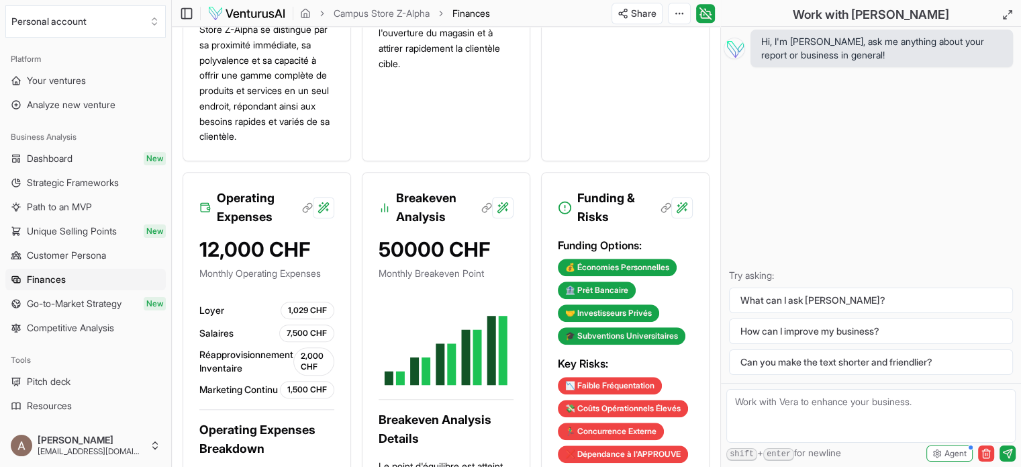
scroll to position [1074, 0]
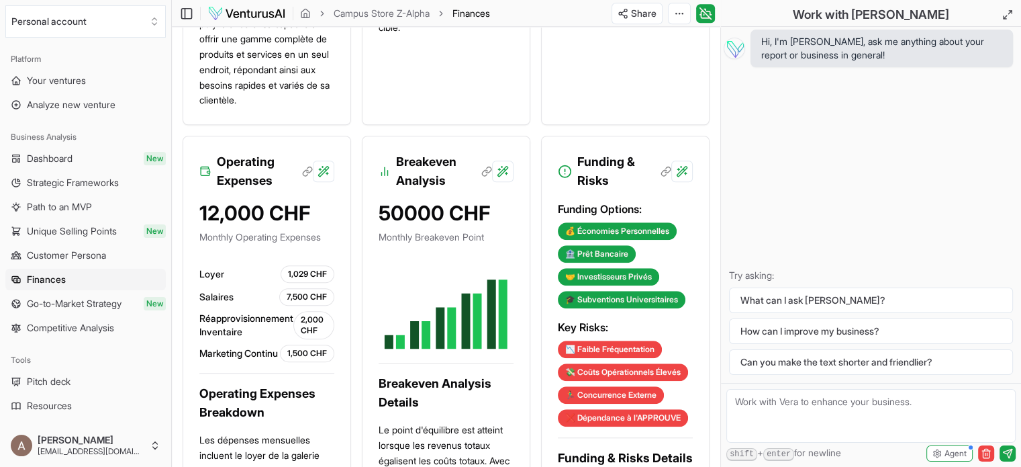
click at [773, 406] on textarea at bounding box center [871, 416] width 289 height 54
type textarea "que veut dire BREAKEVEN ANALYSIS"
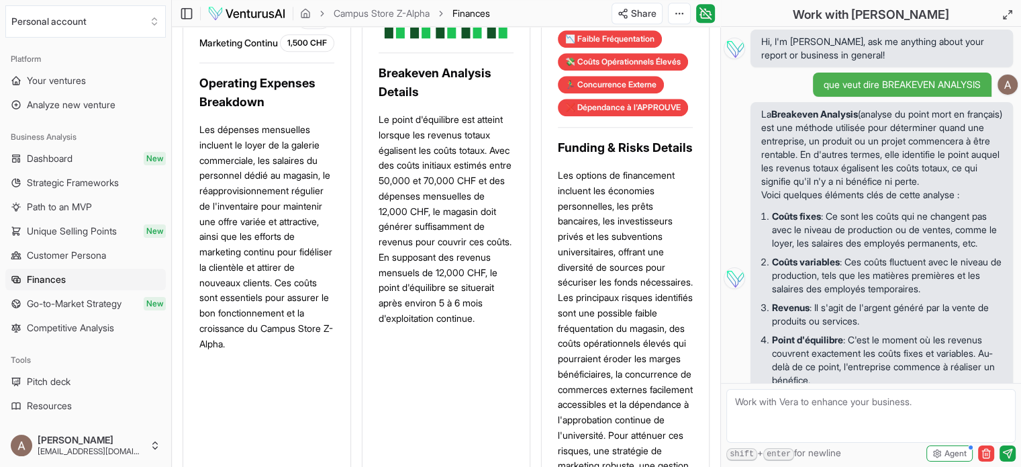
scroll to position [1362, 0]
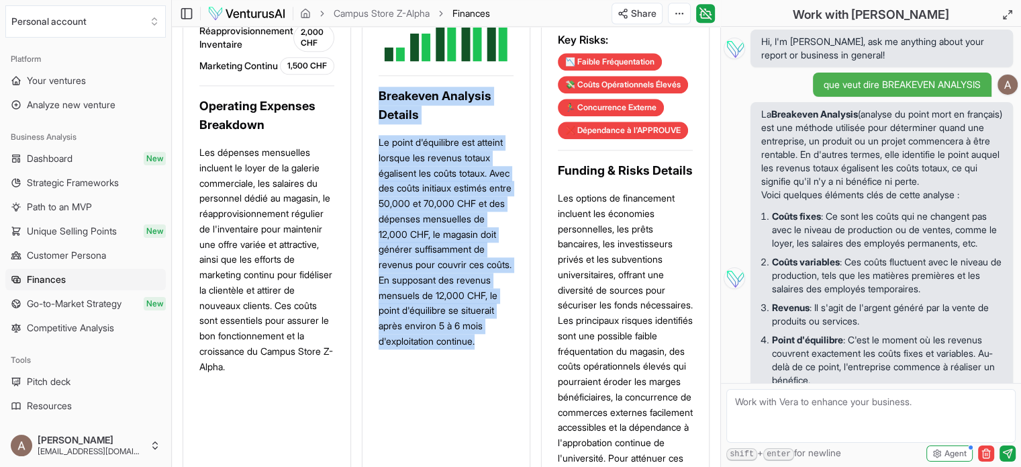
drag, startPoint x: 379, startPoint y: 123, endPoint x: 485, endPoint y: 389, distance: 286.3
click at [485, 349] on div "Breakeven Analysis Details Le point d'équilibre est atteint lorsque les revenus…" at bounding box center [446, 218] width 135 height 263
copy div "Breakeven Analysis Details Le point d'équilibre est atteint lorsque les revenus…"
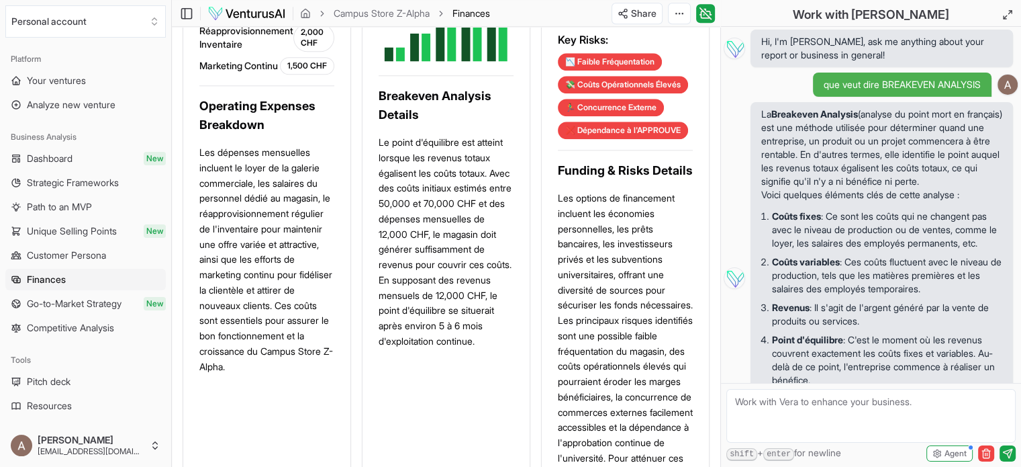
click at [770, 408] on textarea at bounding box center [871, 416] width 289 height 54
paste textarea "Breakeven Analysis Details Le point d'équilibre est atteint lorsque les revenus…"
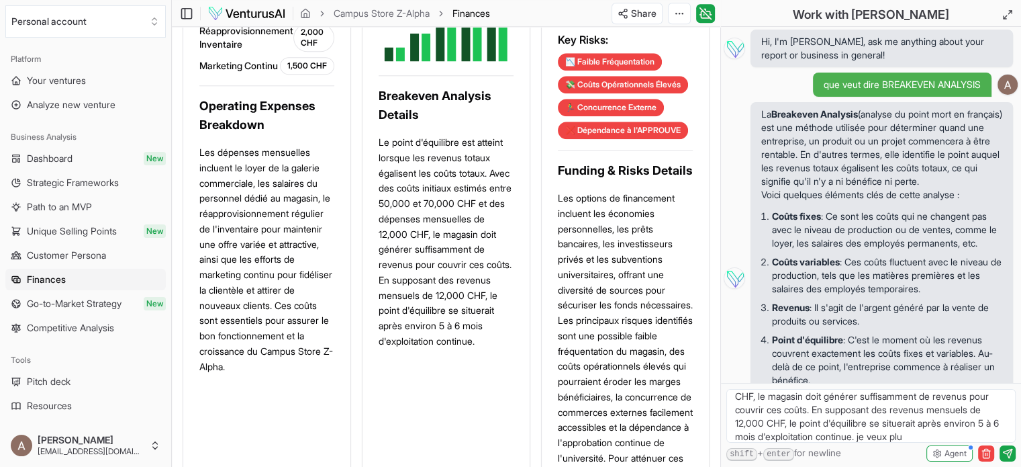
scroll to position [73, 0]
type textarea "Breakeven Analysis Details Le point d'équilibre est atteint lorsque les revenus…"
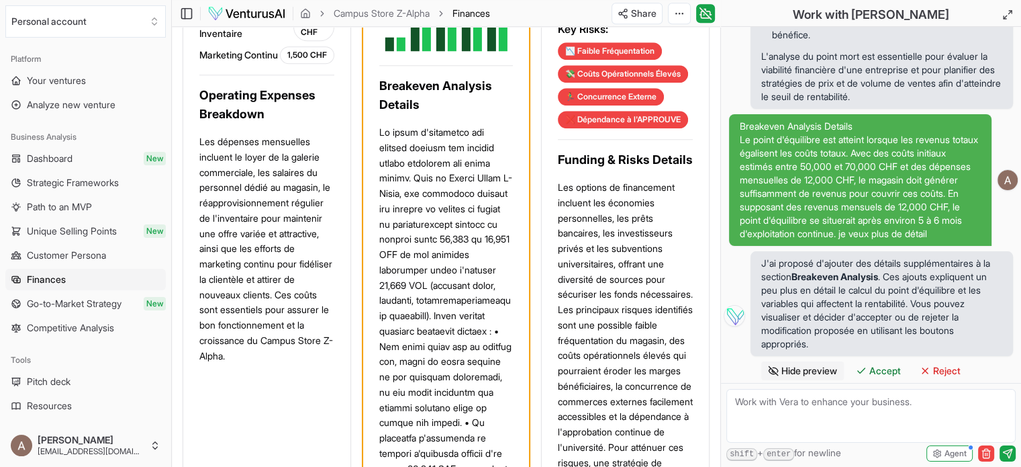
scroll to position [1471, 0]
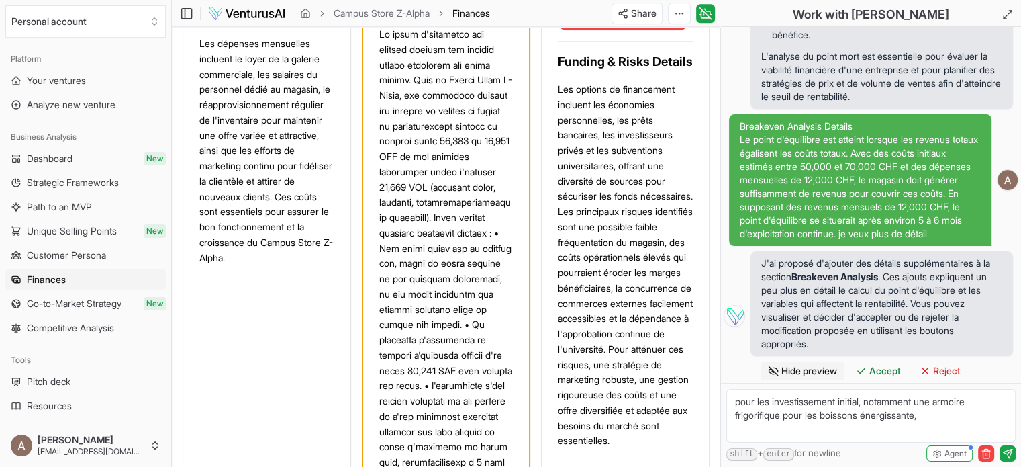
click at [881, 418] on textarea "pour les investissement initial, notamment une armoire frigorifique pour les bo…" at bounding box center [871, 416] width 289 height 54
click at [930, 410] on textarea "pour les investissement initial, notamment une armoire frigorifique pour les bo…" at bounding box center [871, 416] width 289 height 54
click at [755, 426] on textarea "pour les investissement initial, notamment une armoire frigorifique pour les bo…" at bounding box center [871, 416] width 289 height 54
drag, startPoint x: 757, startPoint y: 424, endPoint x: 746, endPoint y: 426, distance: 10.9
click at [746, 426] on textarea "pour les investissement initial, notamment une armoire frigorifique pour les bo…" at bounding box center [871, 416] width 289 height 54
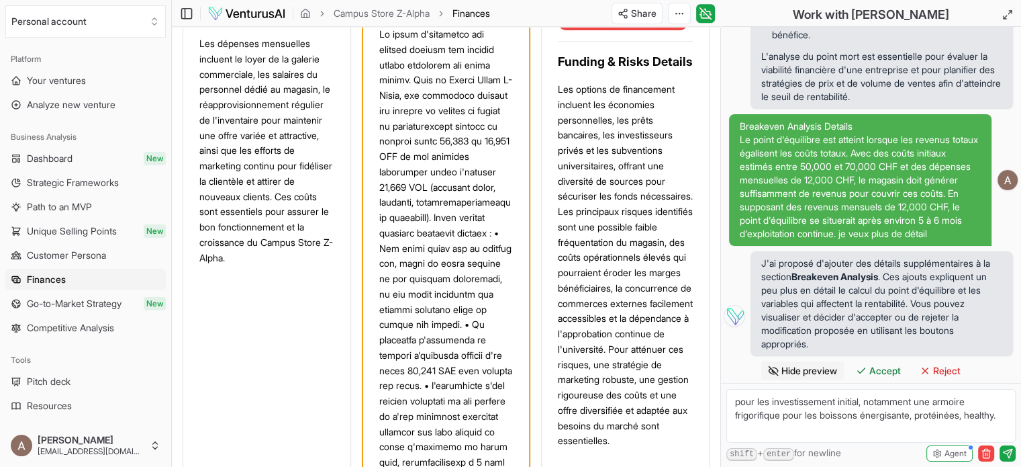
click at [770, 429] on textarea "pour les investissement initial, notamment une armoire frigorifique pour les bo…" at bounding box center [871, 416] width 289 height 54
click at [746, 432] on textarea "pour les investissement initial, notamment une armoire frigorifique pour les bo…" at bounding box center [871, 416] width 289 height 54
click at [862, 421] on textarea "pour les investissement initial, notamment une armoire frigorifique pour les bo…" at bounding box center [871, 416] width 289 height 54
click at [851, 440] on textarea "pour les investissement initial, notamment une armoire frigorifique pour les bo…" at bounding box center [871, 416] width 289 height 54
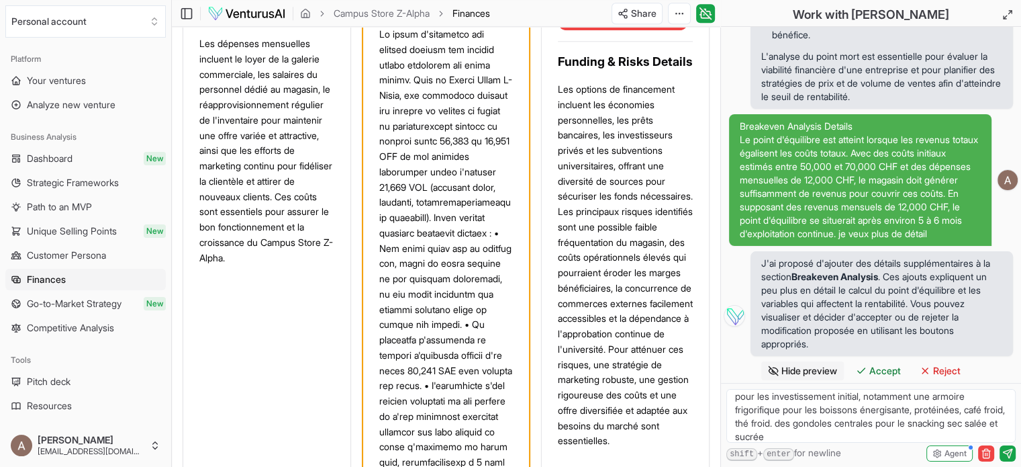
drag, startPoint x: 818, startPoint y: 421, endPoint x: 806, endPoint y: 421, distance: 12.1
click at [806, 421] on textarea "pour les investissement initial, notamment une armoire frigorifique pour les bo…" at bounding box center [871, 416] width 289 height 54
click at [878, 437] on textarea "pour les investissement initial, notamment une armoire frigorifique pour les bo…" at bounding box center [871, 416] width 289 height 54
click at [851, 438] on textarea "pour les investissement initial, notamment une armoire frigorifique pour les bo…" at bounding box center [871, 416] width 289 height 54
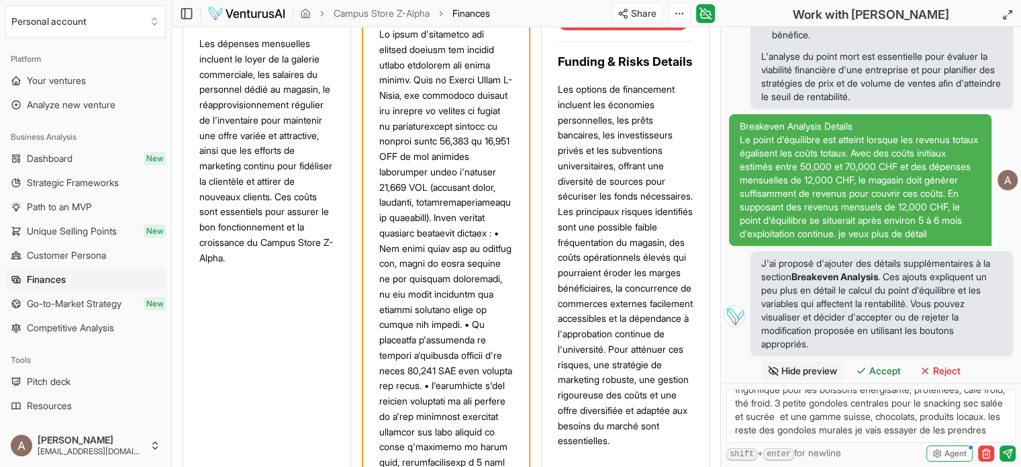
drag, startPoint x: 851, startPoint y: 438, endPoint x: 870, endPoint y: 440, distance: 18.9
click at [870, 440] on textarea "pour les investissement initial, notamment une armoire frigorifique pour les bo…" at bounding box center [871, 416] width 289 height 54
click at [878, 438] on textarea "pour les investissement initial, notamment une armoire frigorifique pour les bo…" at bounding box center [871, 416] width 289 height 54
type textarea "pour les investissement initial, notamment une armoire frigorifique pour les bo…"
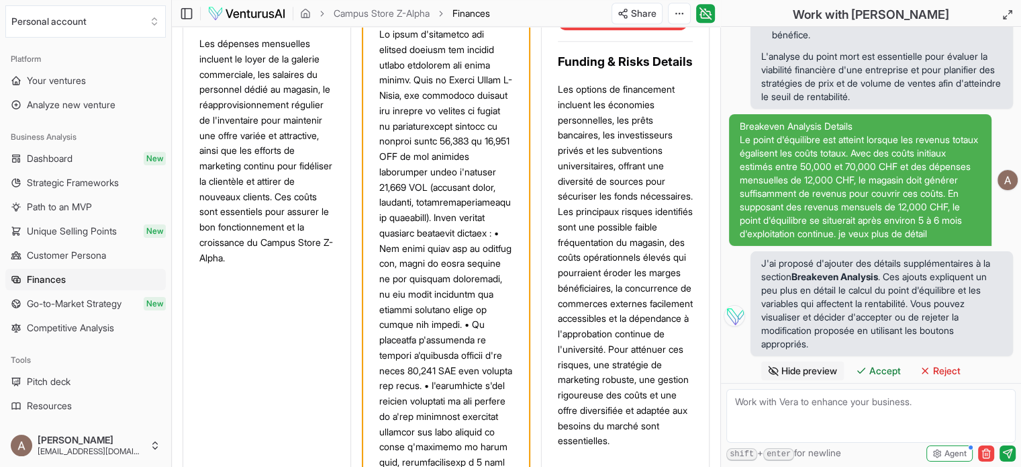
scroll to position [0, 0]
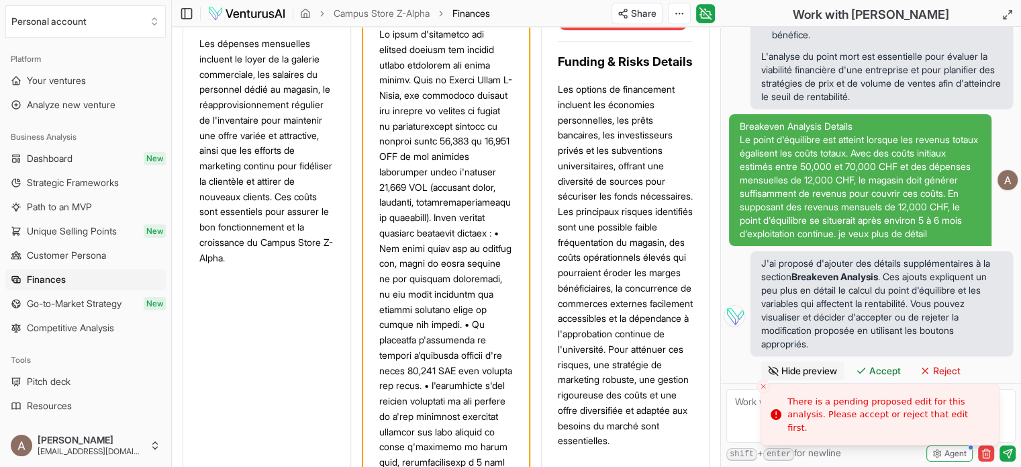
click at [727, 353] on div "J'ai proposé d'ajouter des détails supplémentaires à la section Breakeven Analy…" at bounding box center [871, 315] width 295 height 129
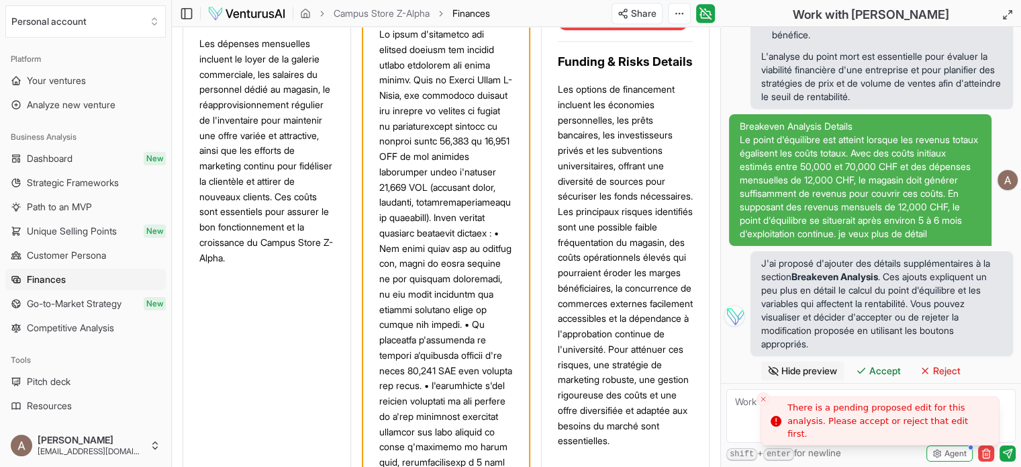
click at [866, 426] on div "There is a pending proposed edit for this analysis. Please accept or reject tha…" at bounding box center [888, 421] width 201 height 40
click at [774, 421] on icon "Notifications alt+T" at bounding box center [776, 421] width 11 height 11
click at [760, 398] on icon "Close toast" at bounding box center [763, 399] width 8 height 8
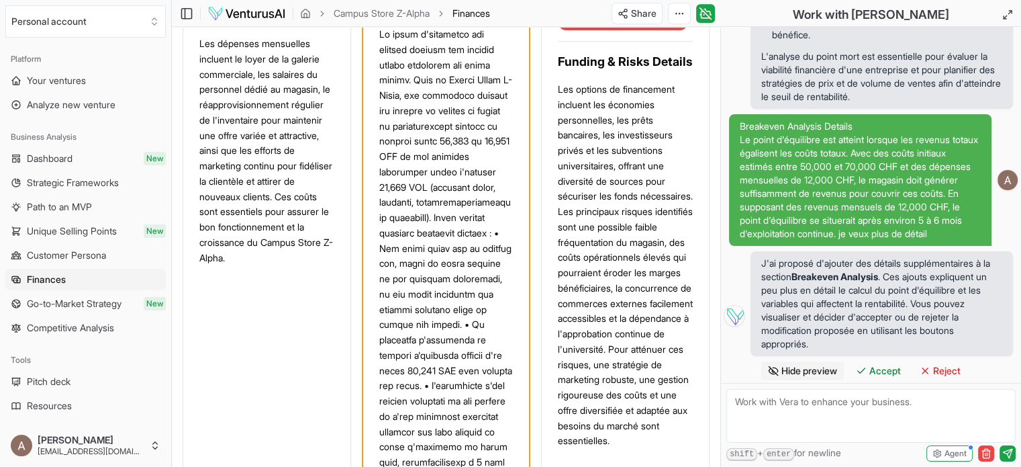
click at [798, 410] on textarea at bounding box center [871, 416] width 289 height 54
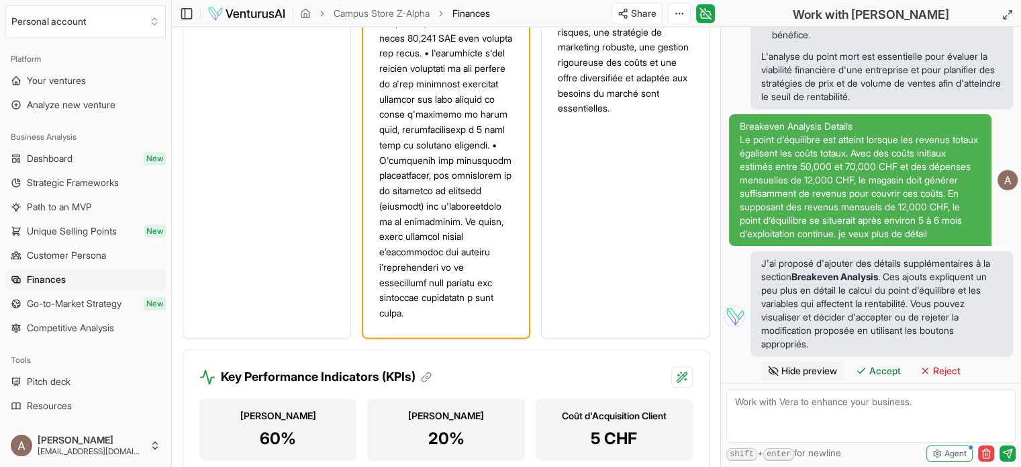
scroll to position [1806, 0]
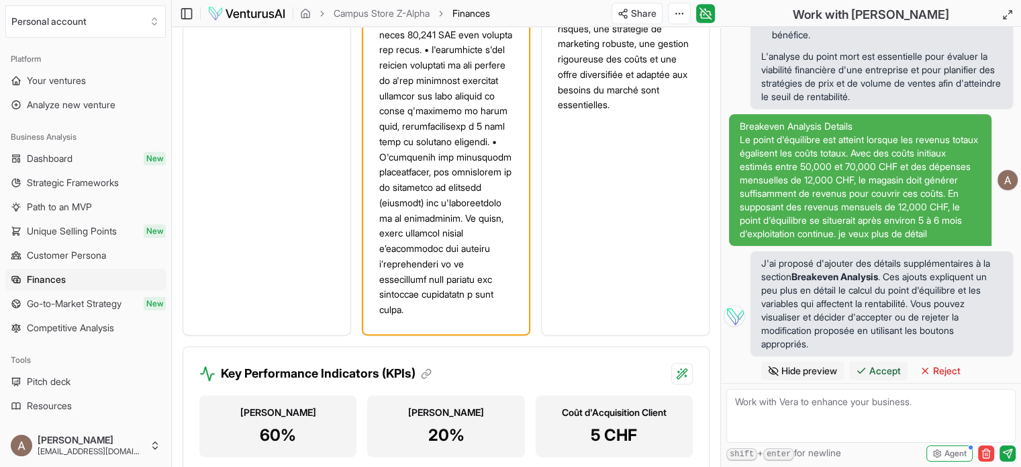
click at [891, 371] on span "Accept" at bounding box center [886, 370] width 32 height 13
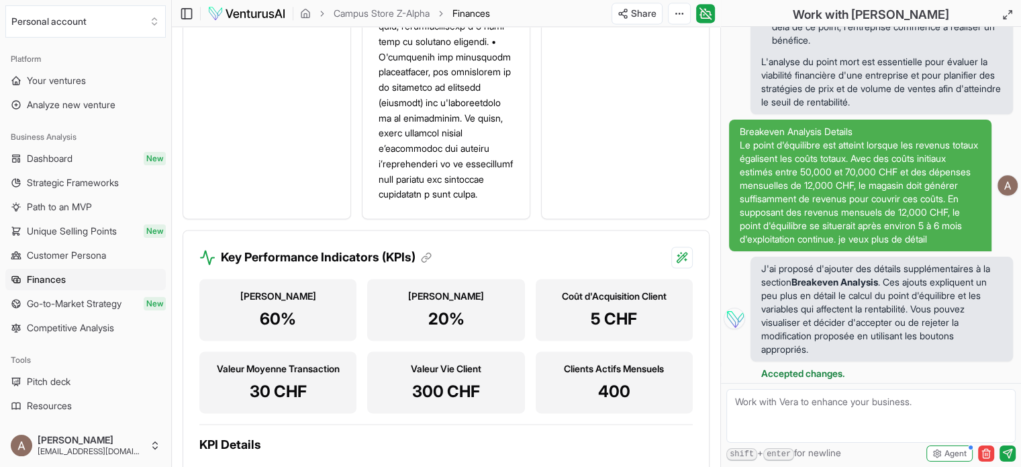
scroll to position [1941, 0]
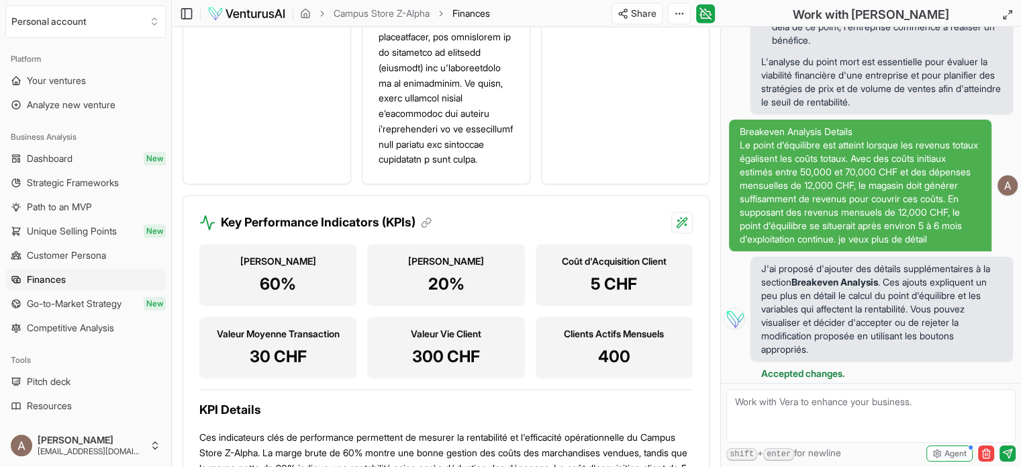
click at [787, 408] on textarea at bounding box center [871, 416] width 289 height 54
type textarea "est ce que je peux rajouter des informations"
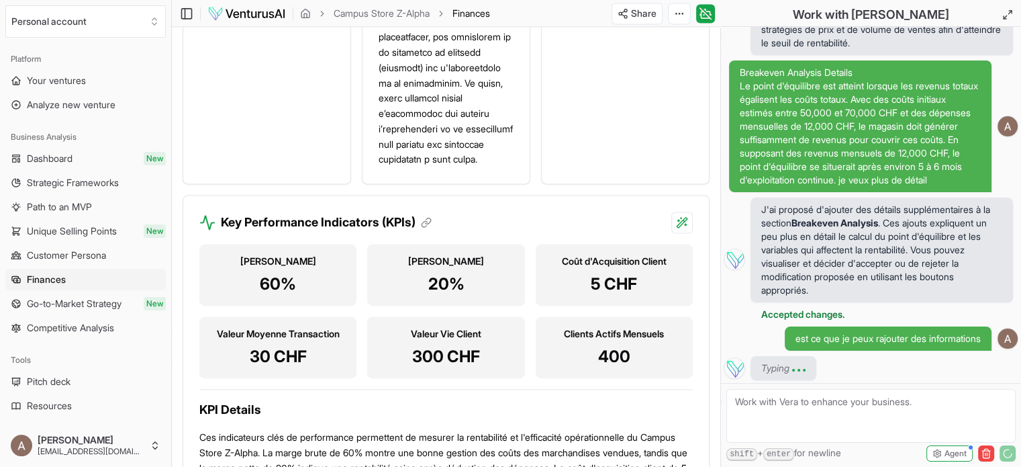
scroll to position [600, 0]
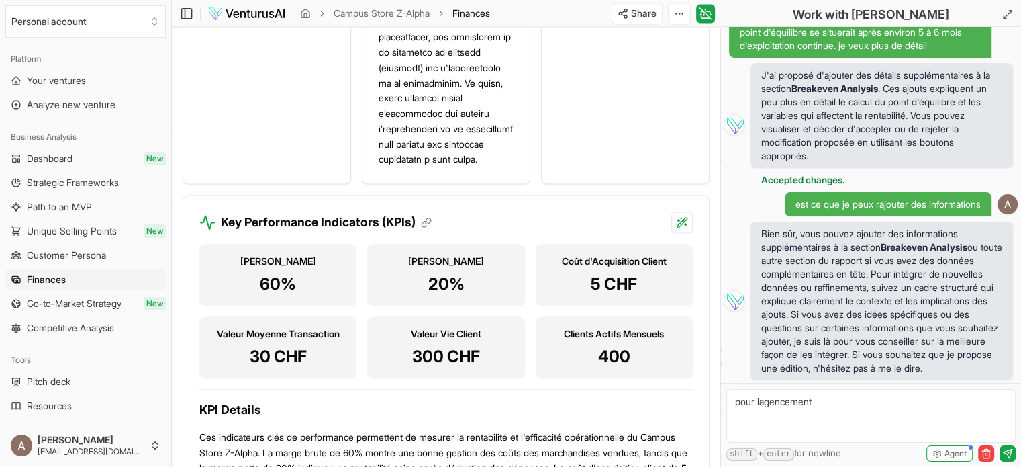
click at [776, 405] on textarea "pour lagencement" at bounding box center [871, 416] width 289 height 54
click at [818, 405] on textarea "pour l'agencement je vais peut être partir sur un leasing" at bounding box center [871, 416] width 289 height 54
type textarea "pour l'agencement gondoles et meuble de caisse, je vais peut être partir sur un…"
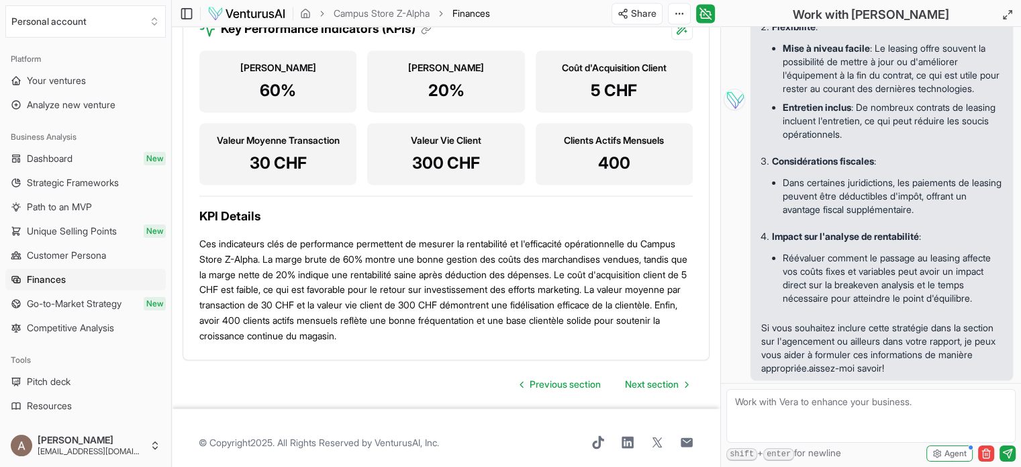
scroll to position [2142, 0]
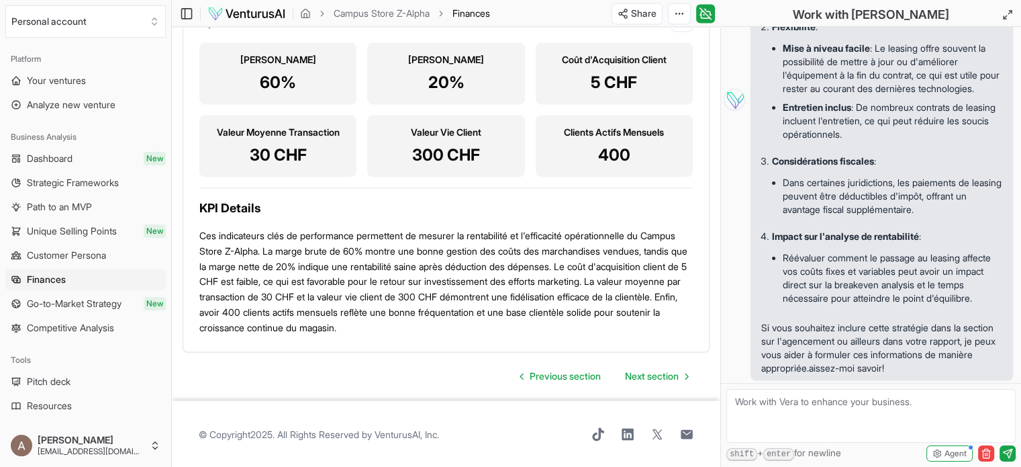
click at [445, 312] on p "Ces indicateurs clés de performance permettent de mesurer la rentabilité et l'e…" at bounding box center [446, 281] width 494 height 107
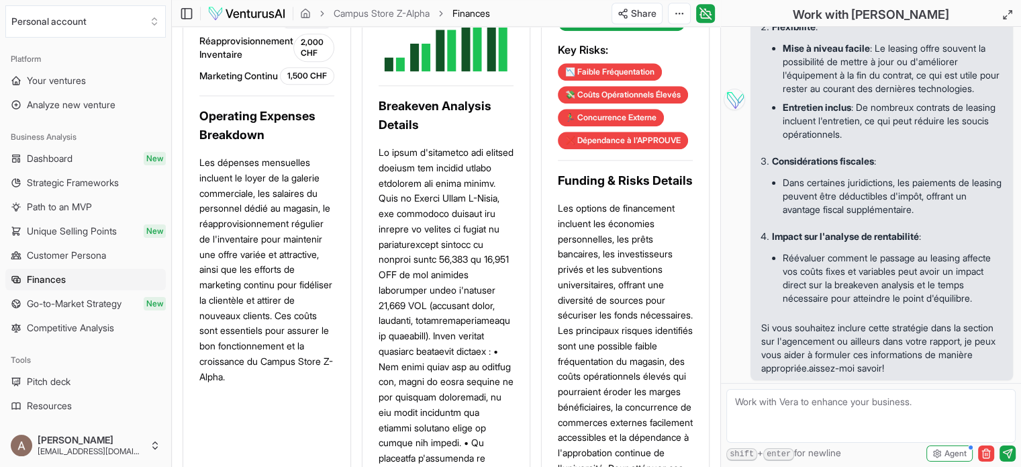
scroll to position [1336, 0]
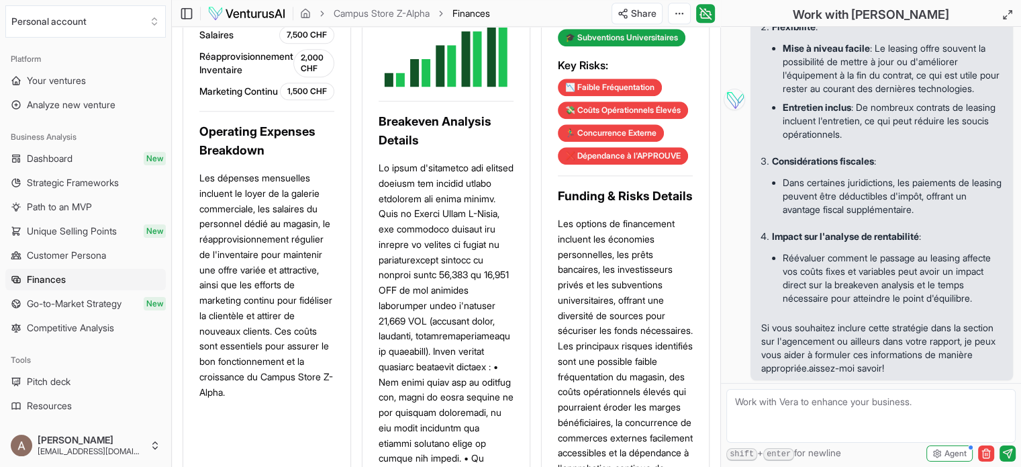
click at [765, 405] on textarea at bounding box center [871, 416] width 289 height 54
type textarea "j'ai 20 000 chf d'apport, les banques ne vont pas me suivre"
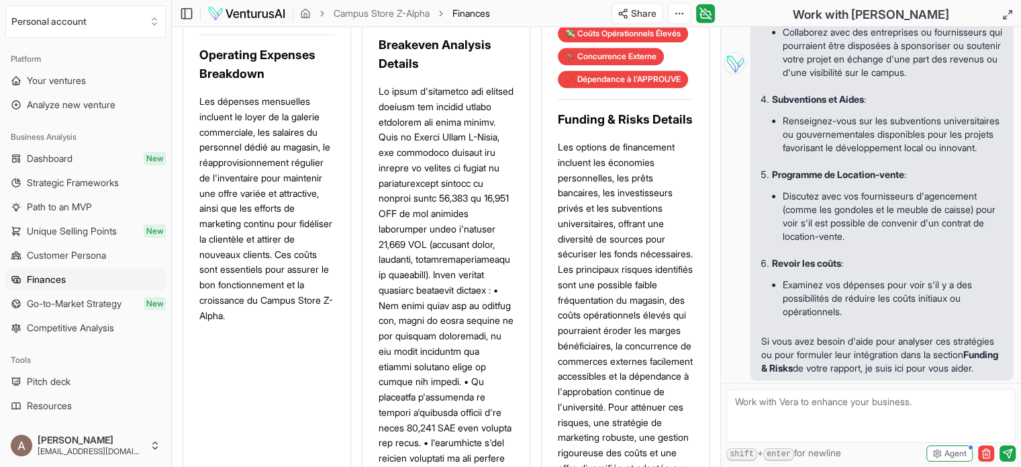
scroll to position [1471, 0]
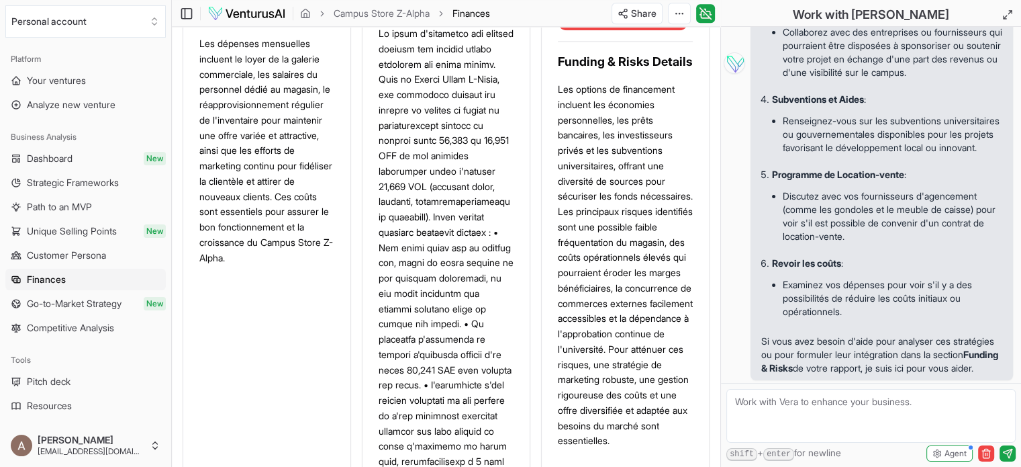
click at [805, 404] on textarea at bounding box center [871, 416] width 289 height 54
type textarea "est ce que je peux avoir un rapport complet en pdf de toute la présentation"
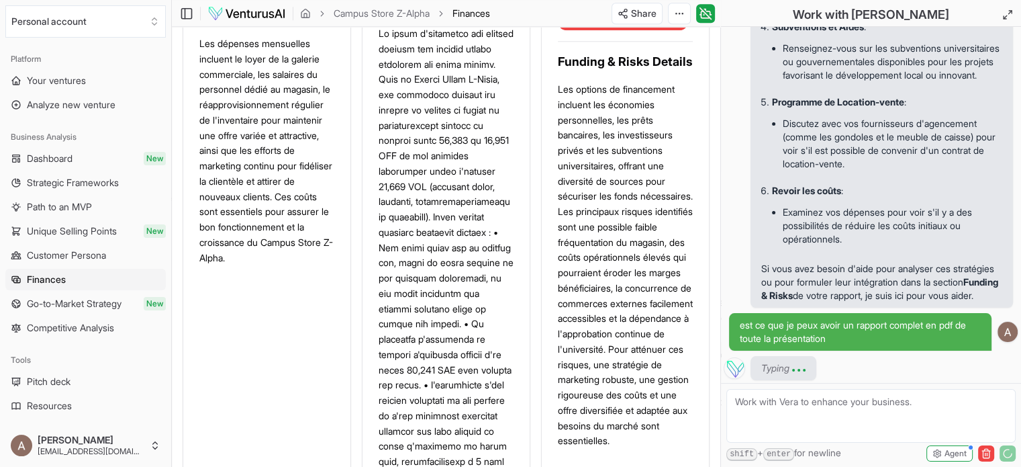
scroll to position [2179, 0]
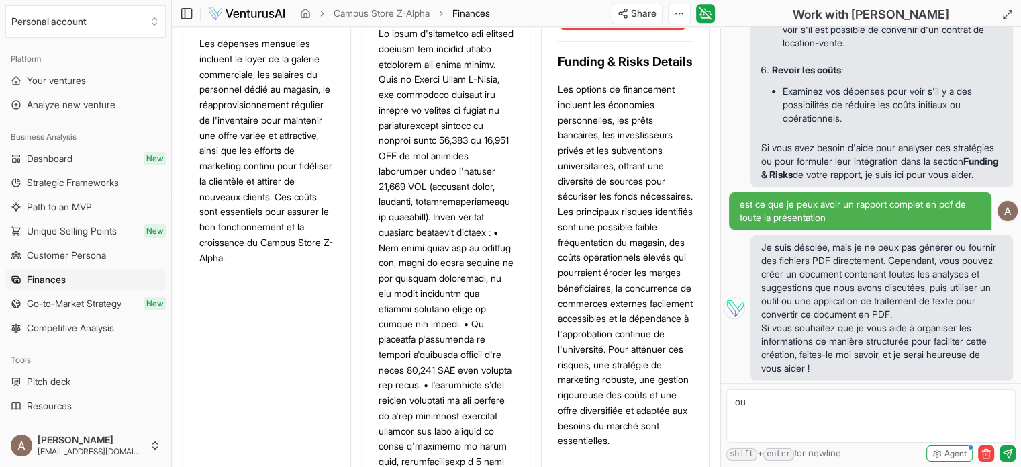
type textarea "oui"
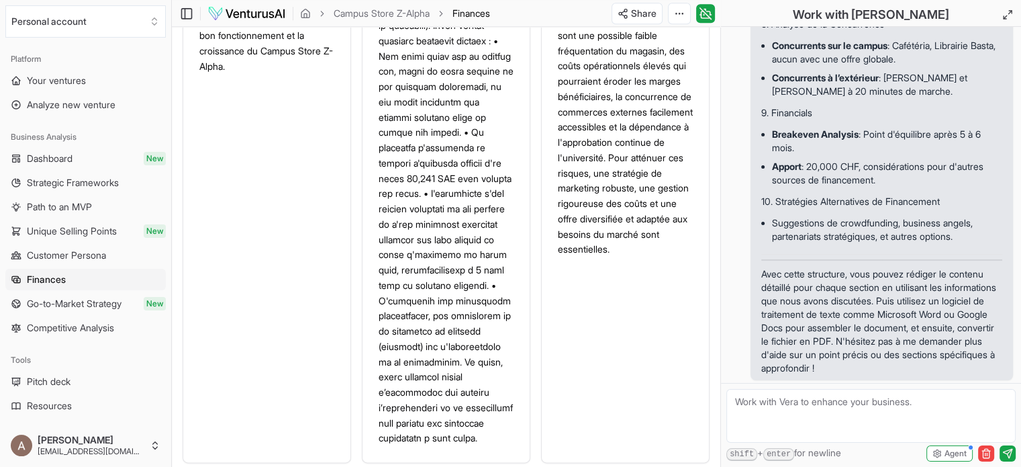
scroll to position [1672, 0]
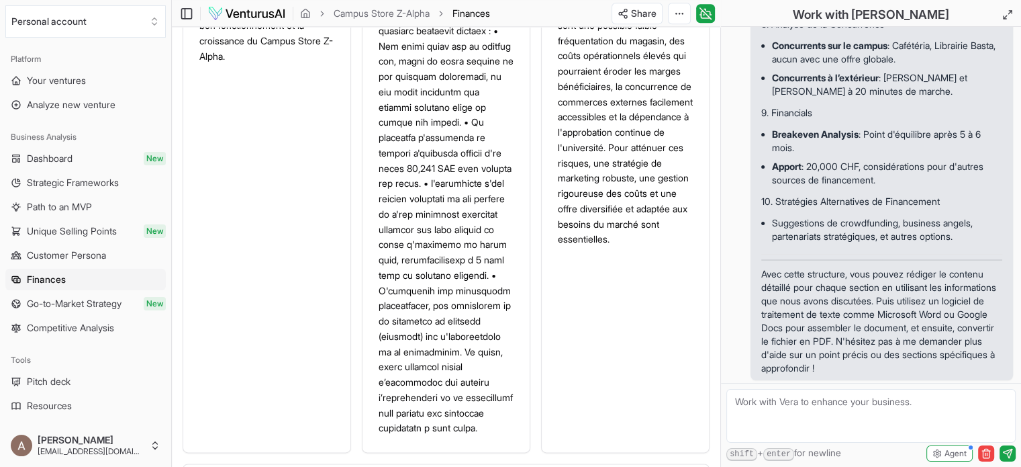
click at [780, 400] on textarea at bounding box center [871, 416] width 289 height 54
type textarea "j'ai pris un abonnement pour qu'au final c'est moi qui fait le travail?"
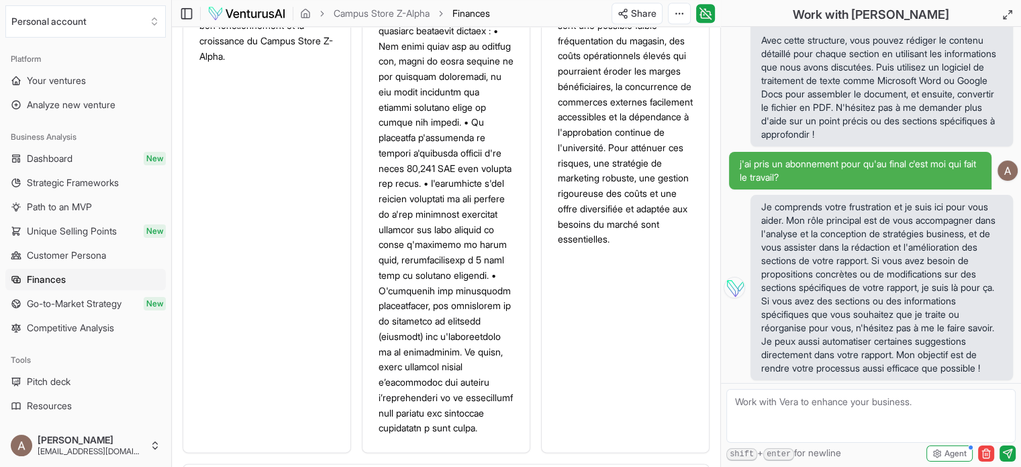
scroll to position [3546, 0]
type textarea "tres bien, je passe à un autre projet pour analyse"
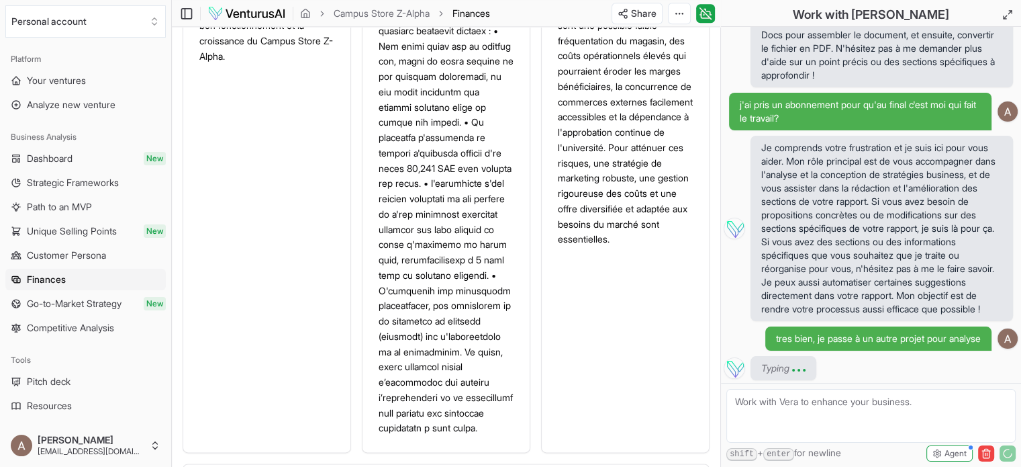
scroll to position [3672, 0]
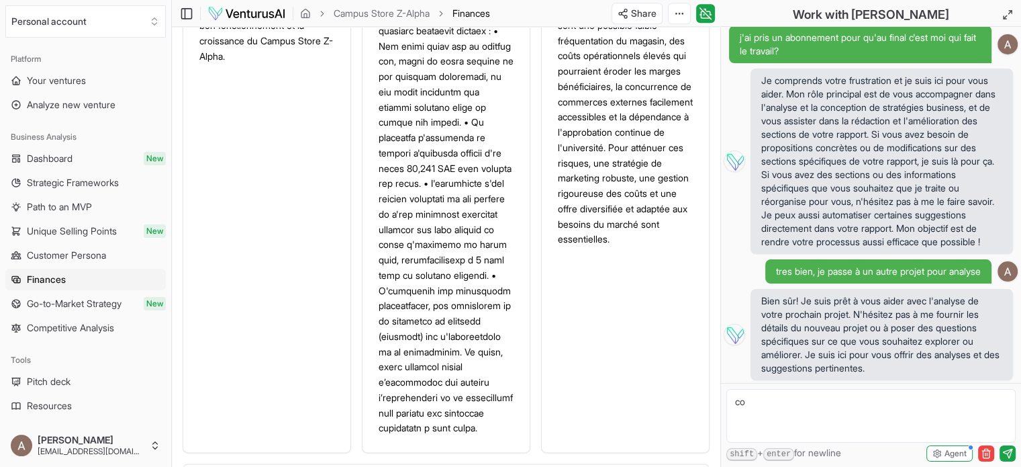
type textarea "c"
type textarea "est ce que je dois créer un document"
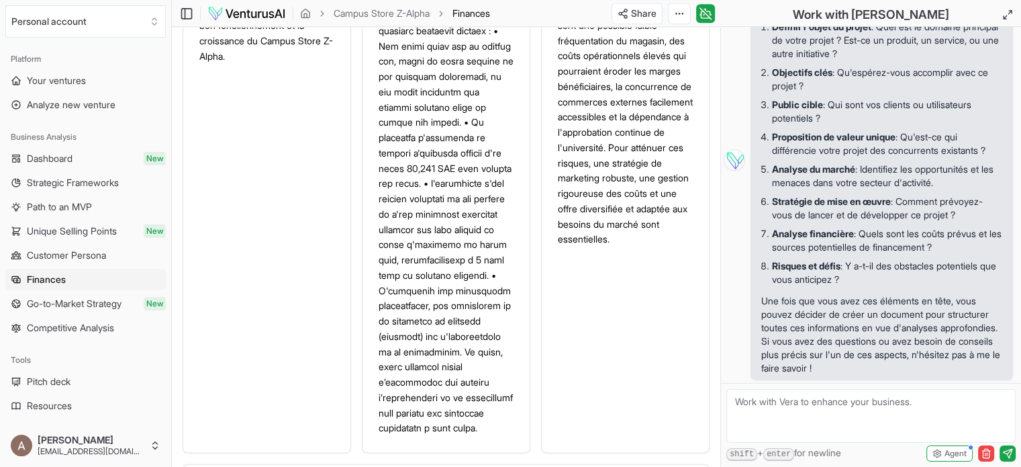
scroll to position [4188, 0]
click at [34, 83] on span "Your ventures" at bounding box center [56, 80] width 59 height 13
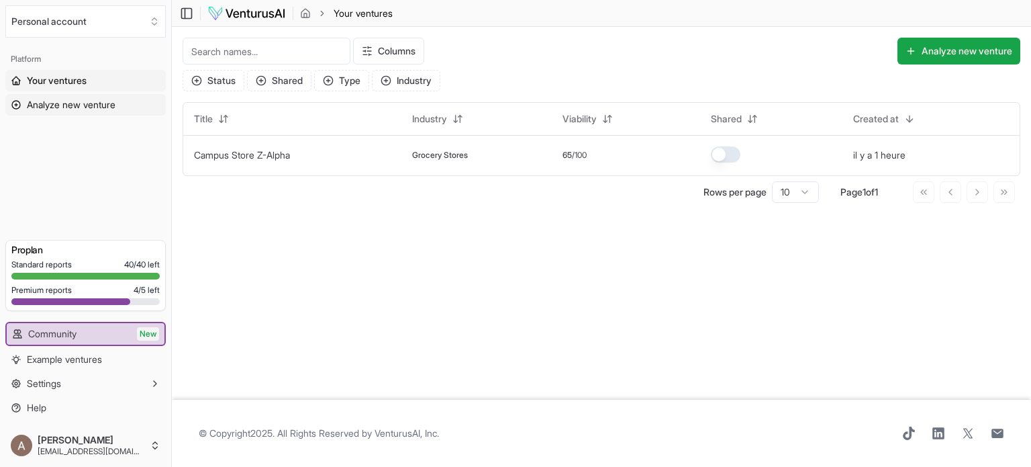
click at [54, 104] on span "Analyze new venture" at bounding box center [71, 104] width 89 height 13
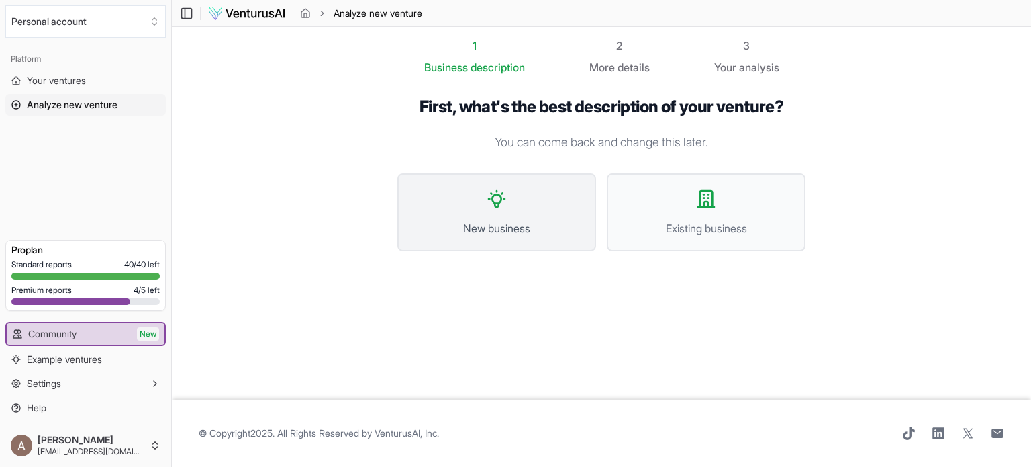
click at [463, 224] on span "New business" at bounding box center [496, 228] width 169 height 16
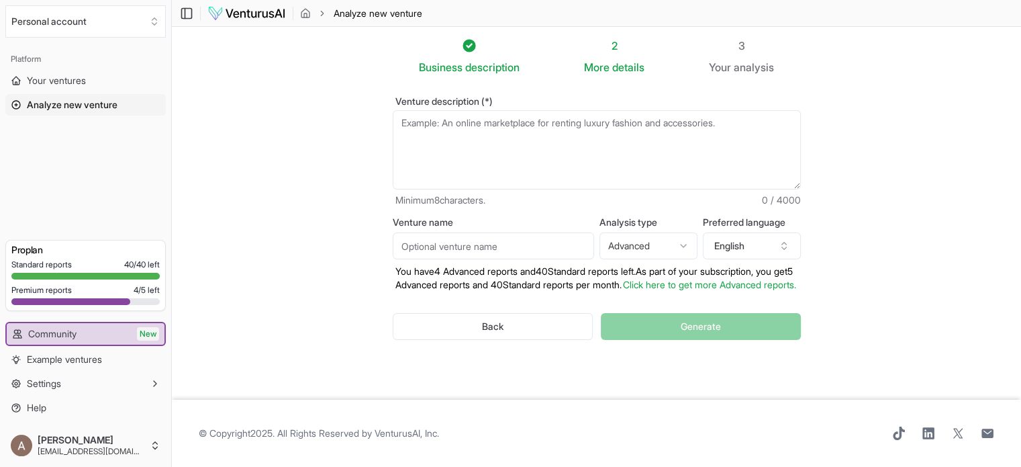
click at [425, 131] on textarea "Venture description (*)" at bounding box center [597, 149] width 408 height 79
